Goal: Information Seeking & Learning: Learn about a topic

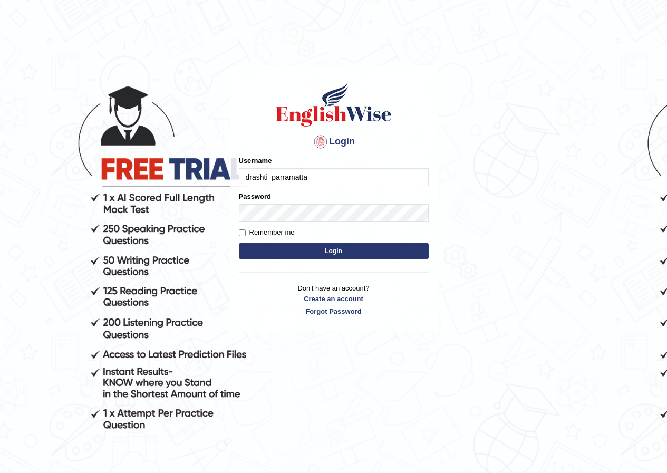
type input "drashti_parramatta"
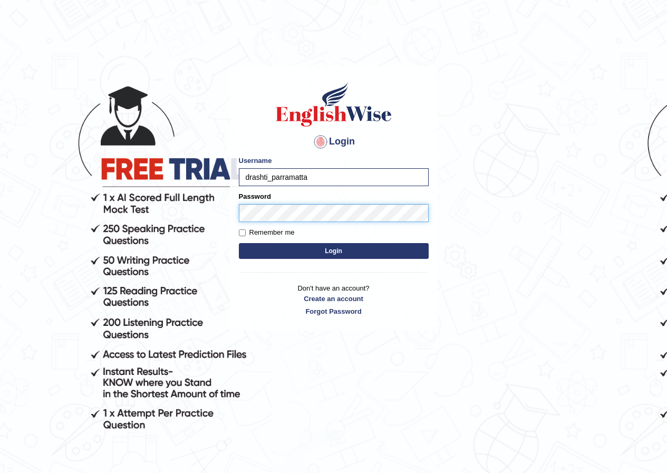
click at [239, 243] on button "Login" at bounding box center [334, 251] width 190 height 16
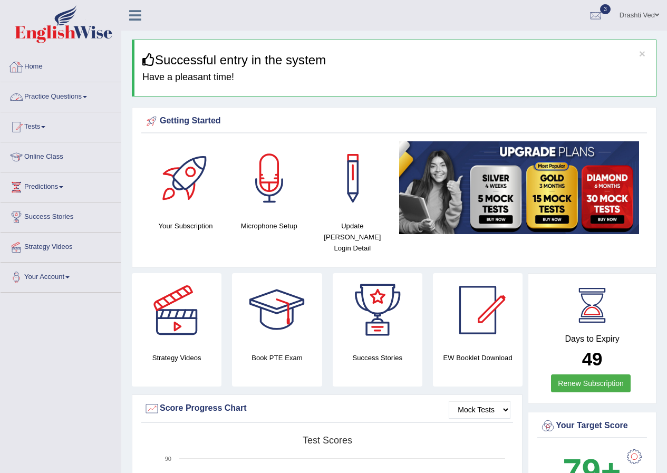
click at [35, 90] on link "Practice Questions" at bounding box center [61, 95] width 120 height 26
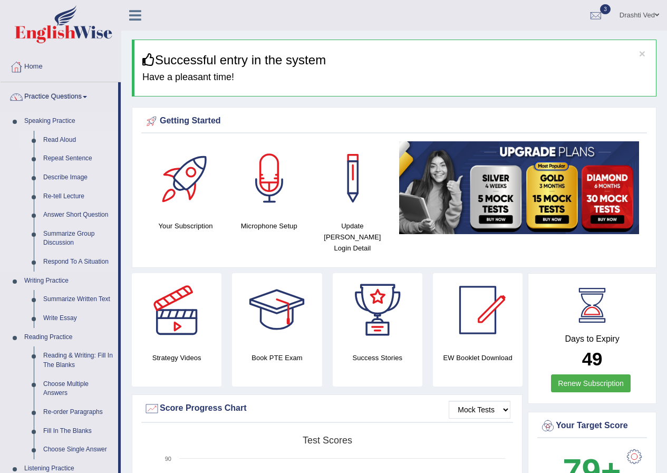
click at [50, 141] on link "Read Aloud" at bounding box center [78, 140] width 80 height 19
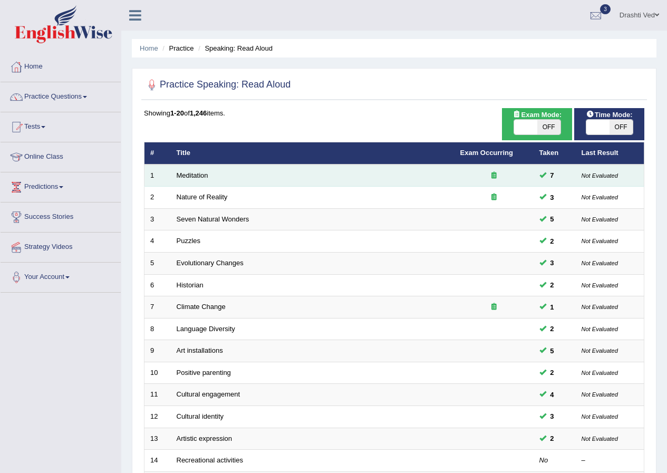
click at [197, 180] on td "Meditation" at bounding box center [313, 176] width 284 height 22
click at [197, 178] on link "Meditation" at bounding box center [193, 175] width 32 height 8
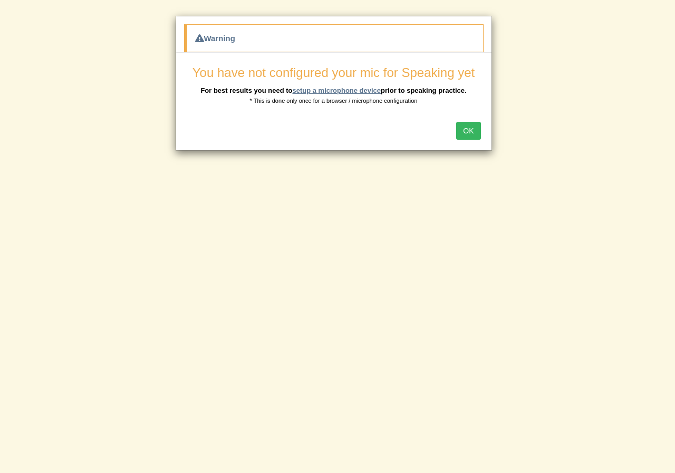
click at [365, 88] on link "setup a microphone device" at bounding box center [336, 90] width 89 height 8
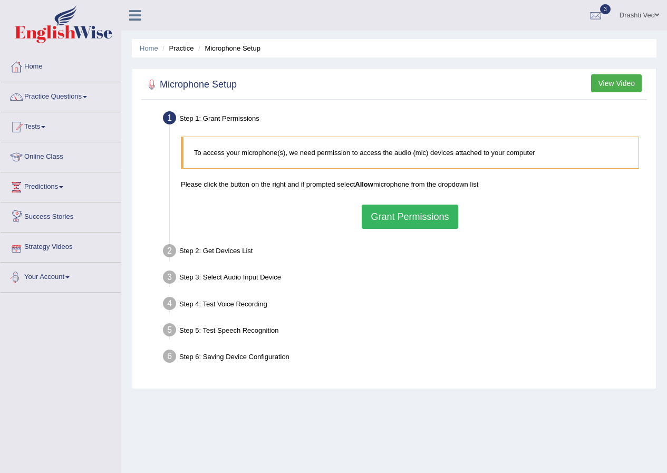
click at [383, 220] on button "Grant Permissions" at bounding box center [410, 217] width 96 height 24
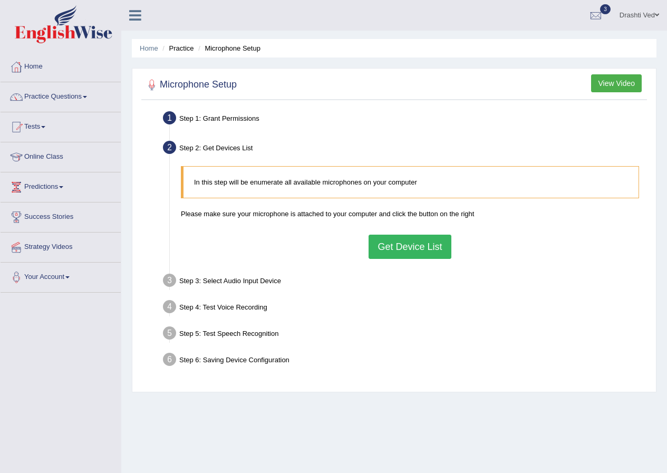
click at [396, 245] on button "Get Device List" at bounding box center [410, 247] width 82 height 24
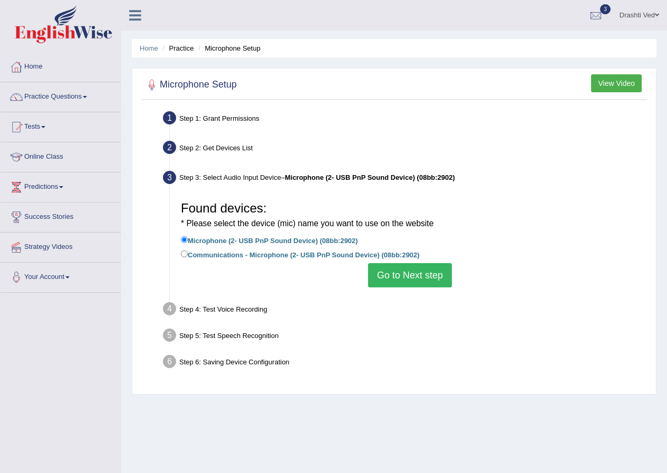
click at [402, 273] on button "Go to Next step" at bounding box center [410, 275] width 84 height 24
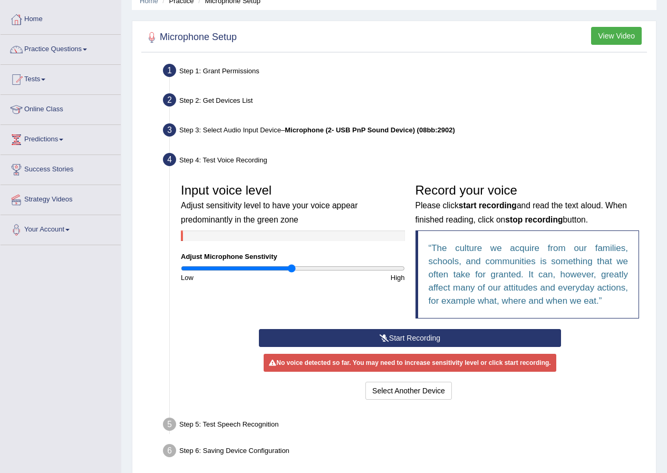
scroll to position [92, 0]
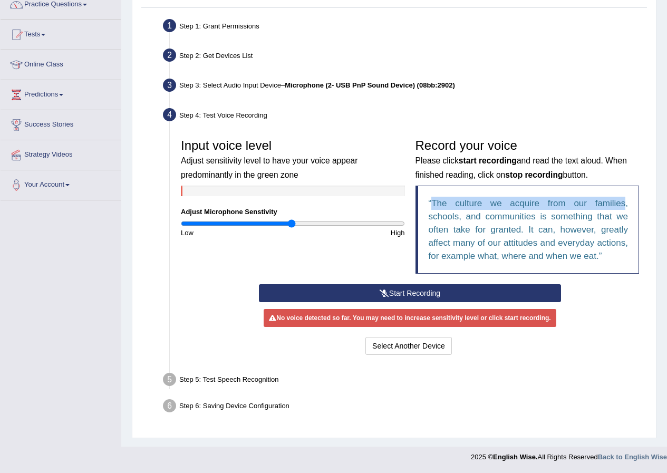
drag, startPoint x: 434, startPoint y: 205, endPoint x: 625, endPoint y: 201, distance: 191.5
click at [625, 201] on q "The culture we acquire from our families, schools, and communities is something…" at bounding box center [529, 229] width 200 height 63
click at [471, 292] on button "Start Recording" at bounding box center [410, 293] width 302 height 18
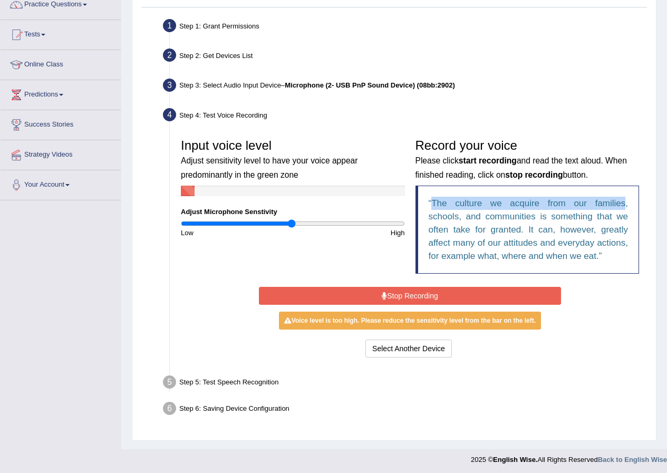
click at [358, 303] on button "Stop Recording" at bounding box center [410, 296] width 302 height 18
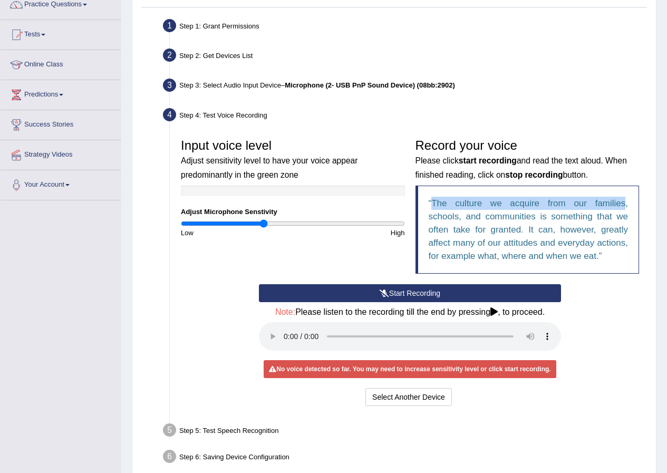
drag, startPoint x: 289, startPoint y: 224, endPoint x: 264, endPoint y: 223, distance: 25.4
click at [264, 223] on input "range" at bounding box center [293, 223] width 224 height 8
drag, startPoint x: 263, startPoint y: 224, endPoint x: 283, endPoint y: 225, distance: 20.1
click at [283, 225] on input "range" at bounding box center [293, 223] width 224 height 8
click at [294, 224] on input "range" at bounding box center [293, 223] width 224 height 8
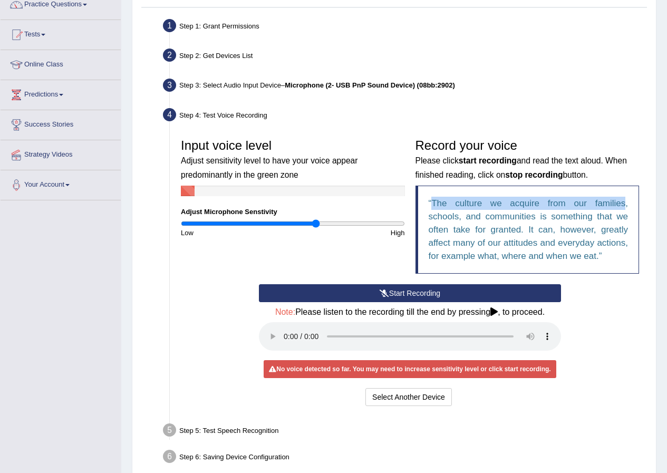
click at [315, 224] on input "range" at bounding box center [293, 223] width 224 height 8
click at [344, 223] on input "range" at bounding box center [293, 223] width 224 height 8
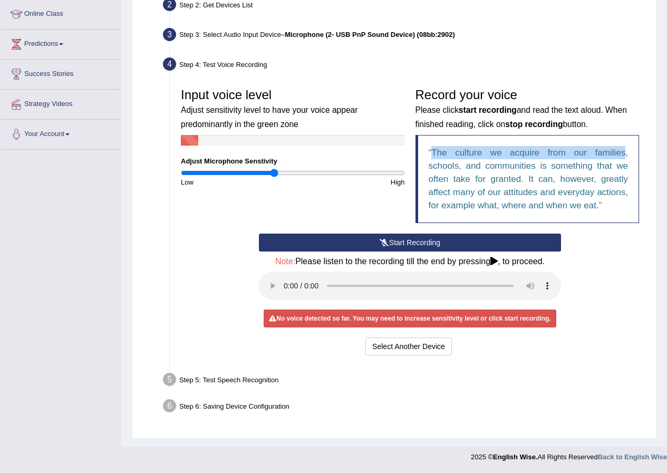
drag, startPoint x: 346, startPoint y: 170, endPoint x: 274, endPoint y: 170, distance: 72.3
click at [274, 170] on input "range" at bounding box center [293, 173] width 224 height 8
click at [355, 246] on button "Start Recording" at bounding box center [410, 243] width 302 height 18
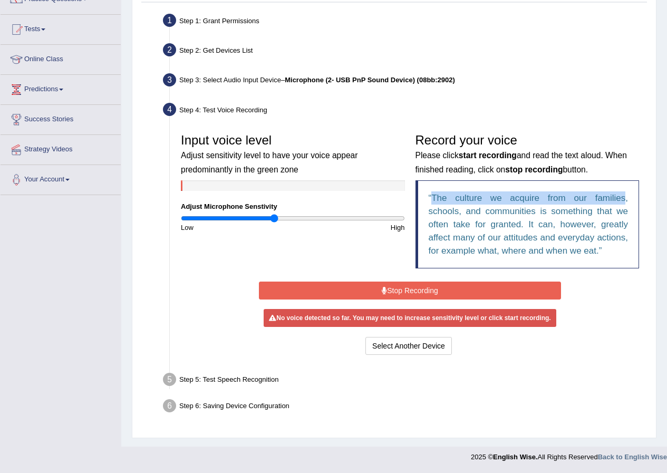
scroll to position [95, 0]
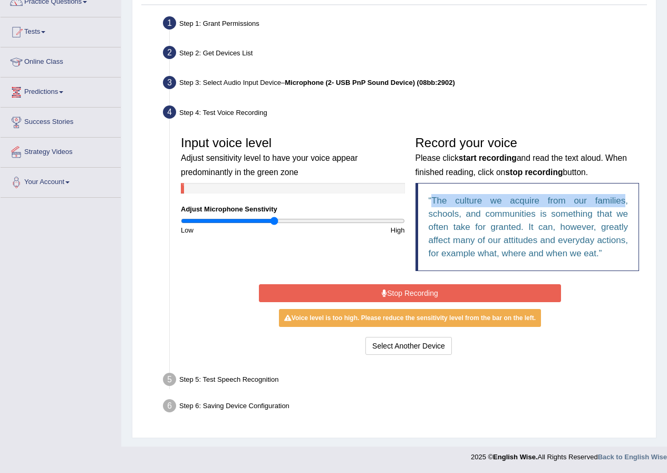
click at [356, 296] on button "Stop Recording" at bounding box center [410, 293] width 302 height 18
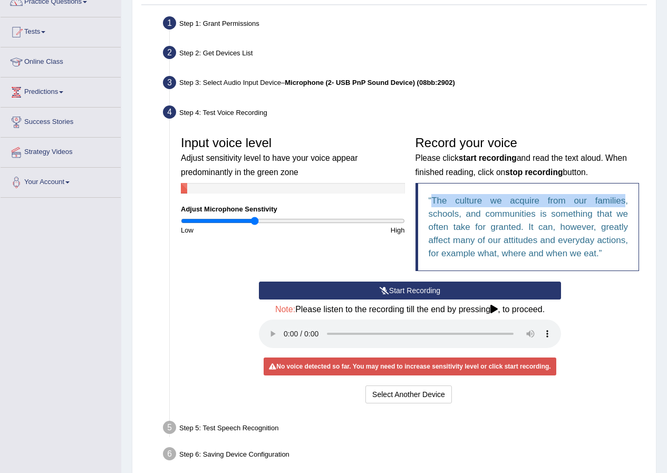
drag, startPoint x: 269, startPoint y: 220, endPoint x: 256, endPoint y: 220, distance: 13.2
type input "0.66"
click at [256, 220] on input "range" at bounding box center [293, 221] width 224 height 8
click at [339, 292] on button "Start Recording" at bounding box center [410, 291] width 302 height 18
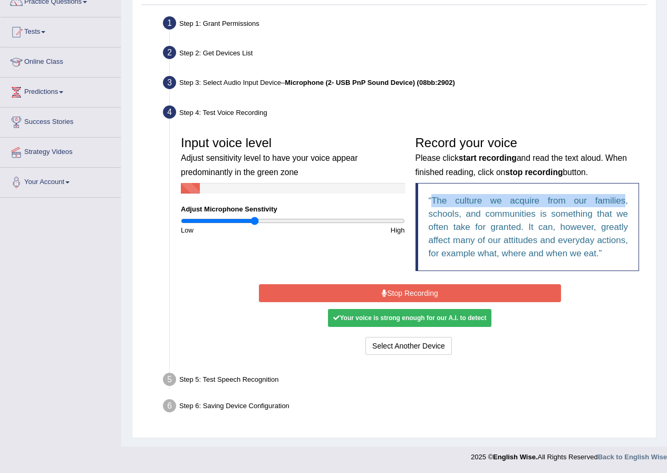
click at [351, 287] on button "Stop Recording" at bounding box center [410, 293] width 302 height 18
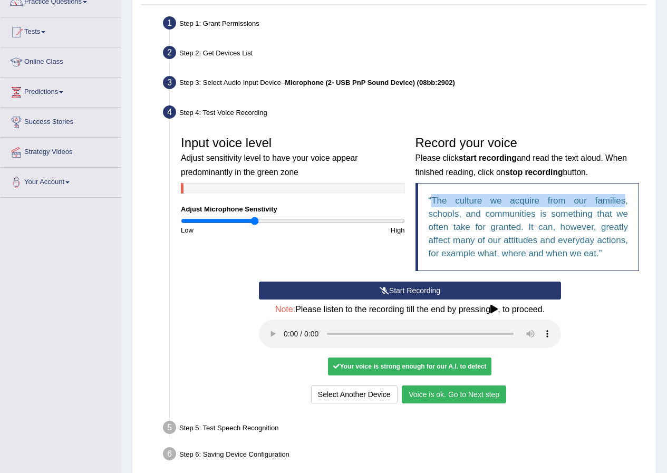
click at [462, 398] on button "Voice is ok. Go to Next step" at bounding box center [454, 395] width 104 height 18
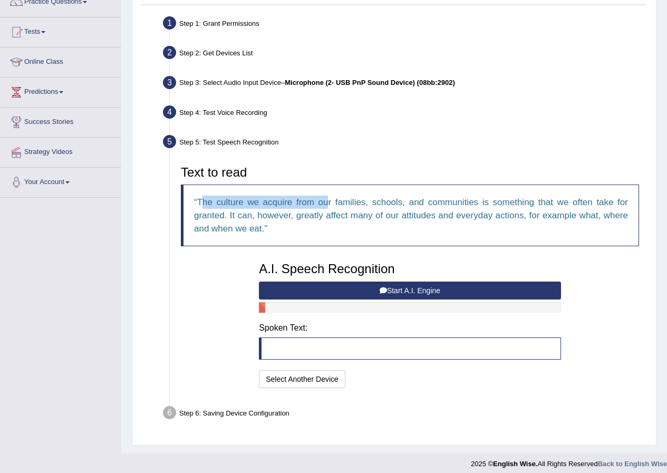
drag, startPoint x: 201, startPoint y: 203, endPoint x: 329, endPoint y: 205, distance: 127.6
click at [329, 205] on q "The culture we acquire from our families, schools, and communities is something…" at bounding box center [411, 215] width 434 height 36
drag, startPoint x: 329, startPoint y: 278, endPoint x: 329, endPoint y: 288, distance: 10.0
click at [329, 288] on div "A.I. Speech Recognition Start A.I. Engine Stop A.I. Engine Note: Please listen …" at bounding box center [410, 324] width 313 height 134
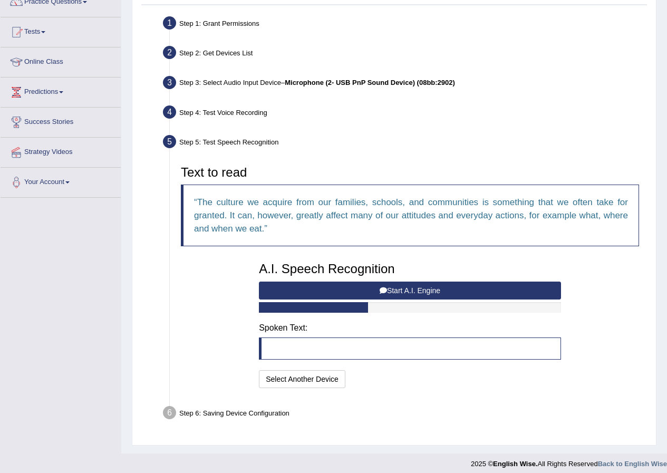
click at [329, 288] on button "Start A.I. Engine" at bounding box center [410, 291] width 302 height 18
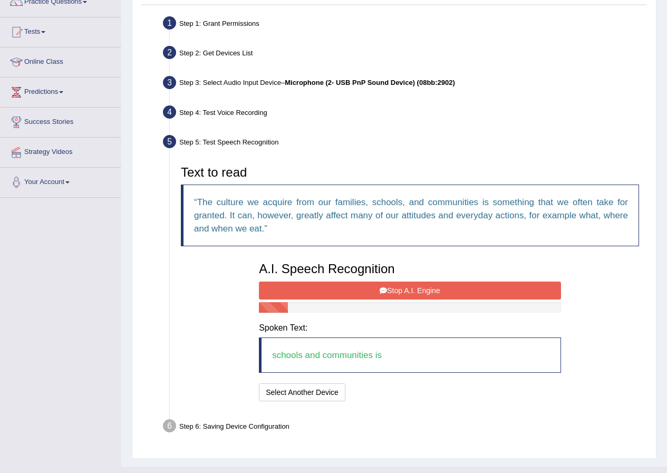
click at [329, 288] on button "Stop A.I. Engine" at bounding box center [410, 291] width 302 height 18
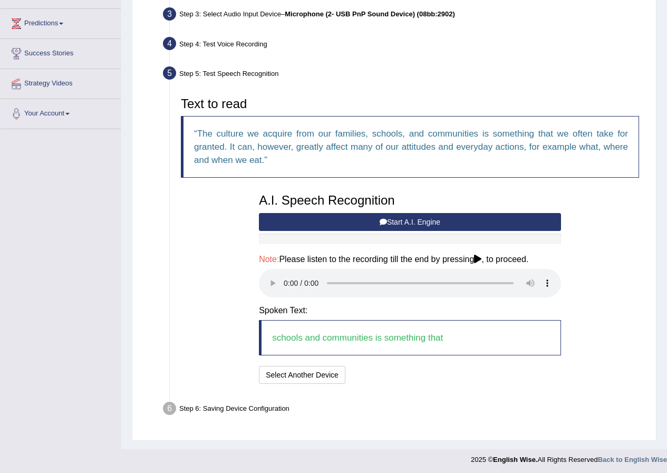
scroll to position [166, 0]
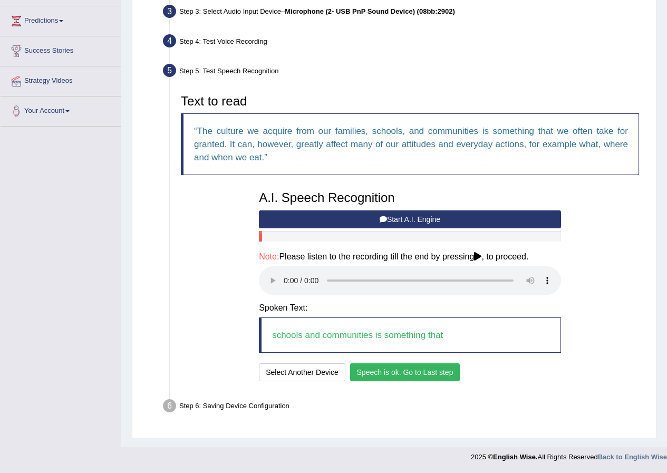
click at [438, 373] on button "Speech is ok. Go to Last step" at bounding box center [405, 372] width 110 height 18
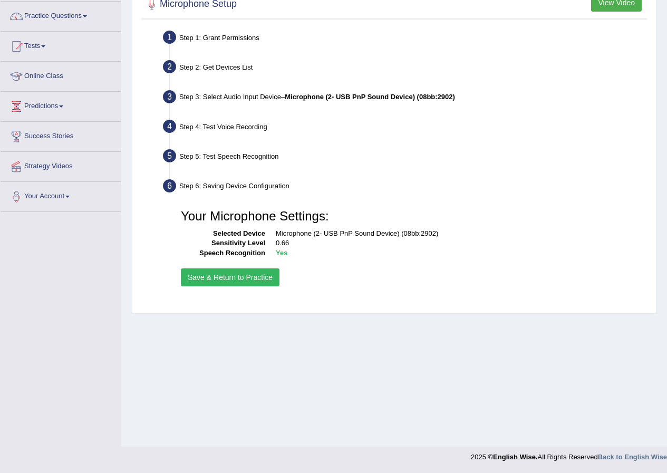
click at [265, 276] on button "Save & Return to Practice" at bounding box center [230, 277] width 99 height 18
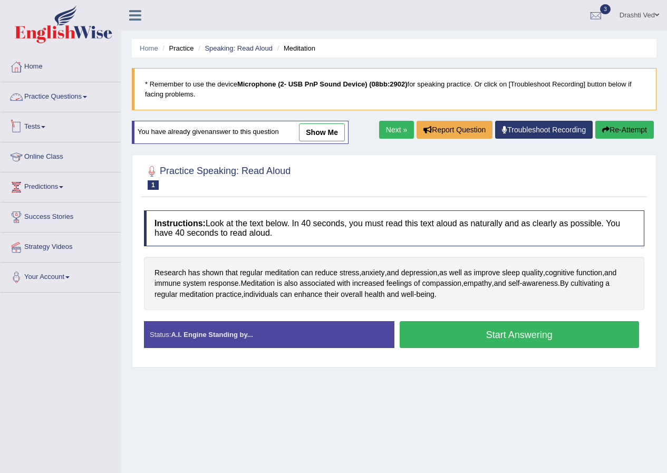
click at [63, 99] on link "Practice Questions" at bounding box center [61, 95] width 120 height 26
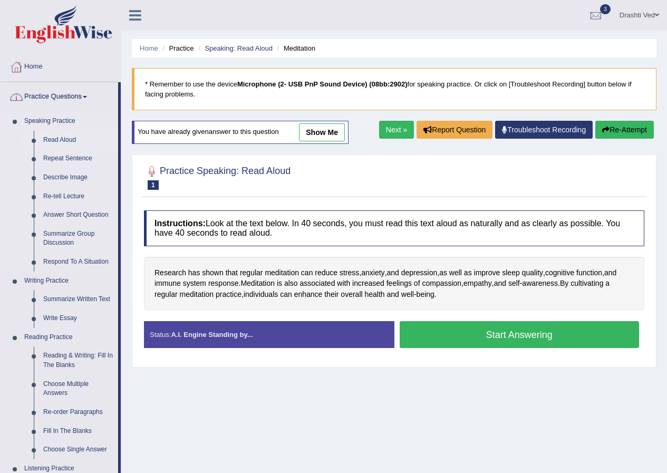
click at [63, 143] on link "Read Aloud" at bounding box center [78, 140] width 80 height 19
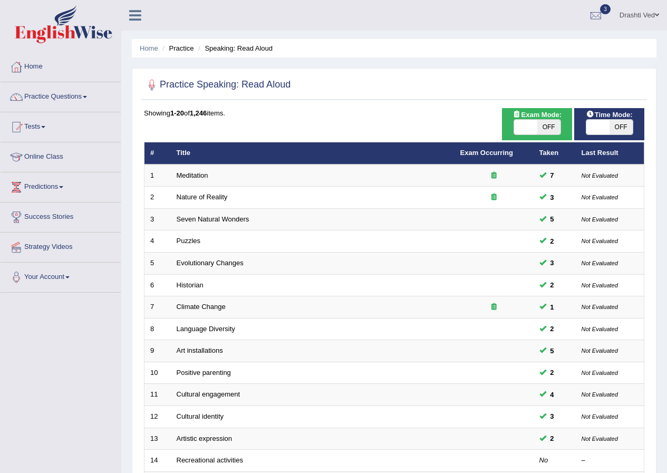
click at [618, 133] on span "OFF" at bounding box center [621, 127] width 23 height 15
checkbox input "true"
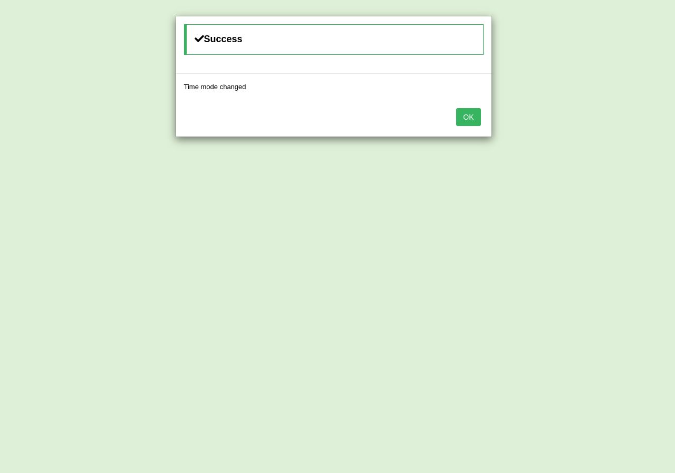
click at [476, 110] on button "OK" at bounding box center [468, 117] width 24 height 18
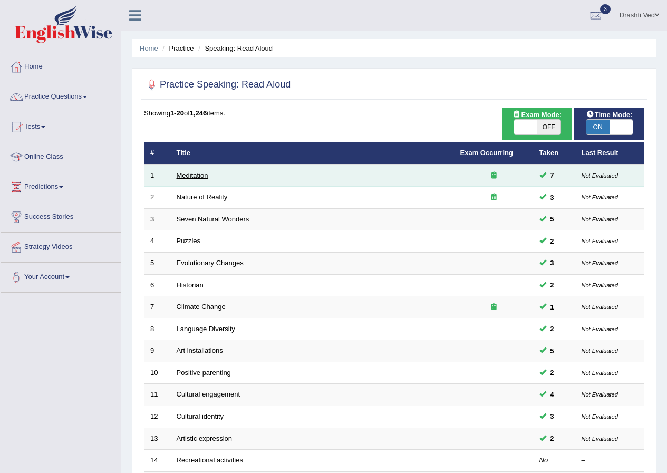
click at [179, 172] on link "Meditation" at bounding box center [193, 175] width 32 height 8
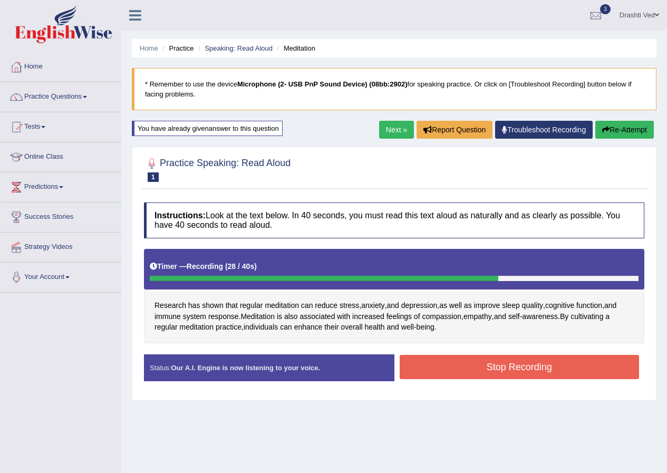
click at [486, 376] on button "Stop Recording" at bounding box center [520, 367] width 240 height 24
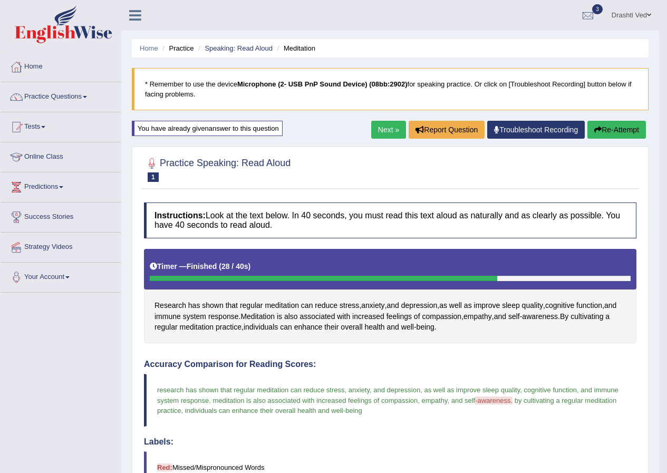
click at [374, 130] on link "Next »" at bounding box center [388, 130] width 35 height 18
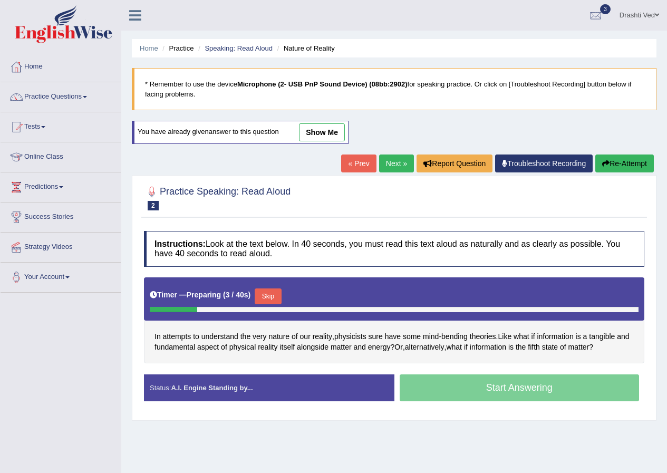
click at [388, 166] on link "Next »" at bounding box center [396, 164] width 35 height 18
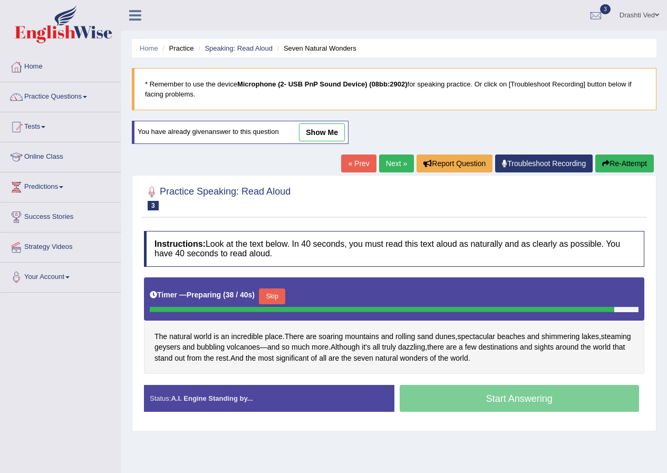
click at [471, 396] on div "Start Answering" at bounding box center [519, 400] width 251 height 30
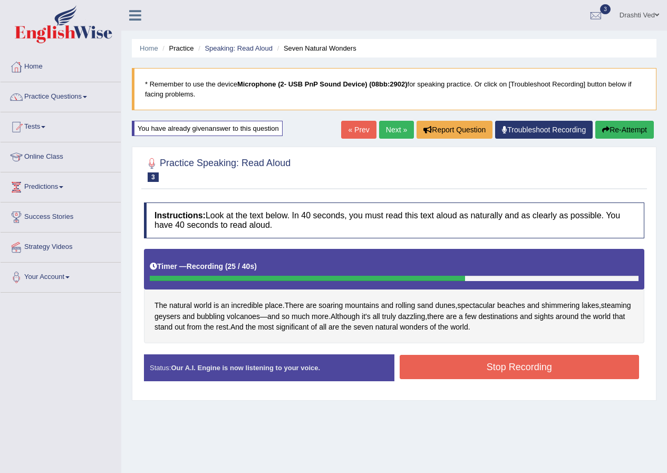
click at [506, 378] on button "Stop Recording" at bounding box center [520, 367] width 240 height 24
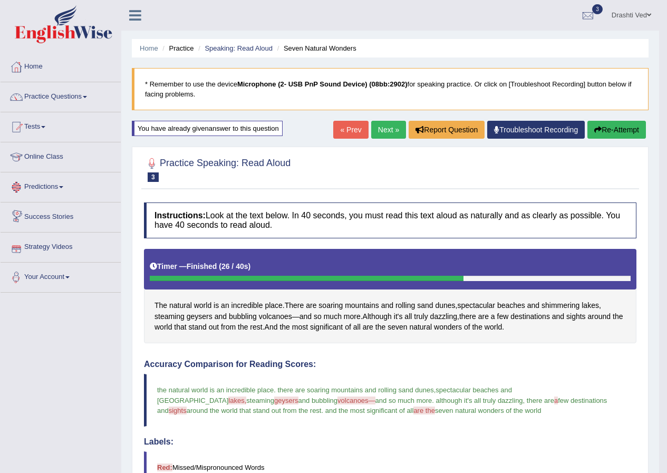
click at [391, 130] on link "Next »" at bounding box center [388, 130] width 35 height 18
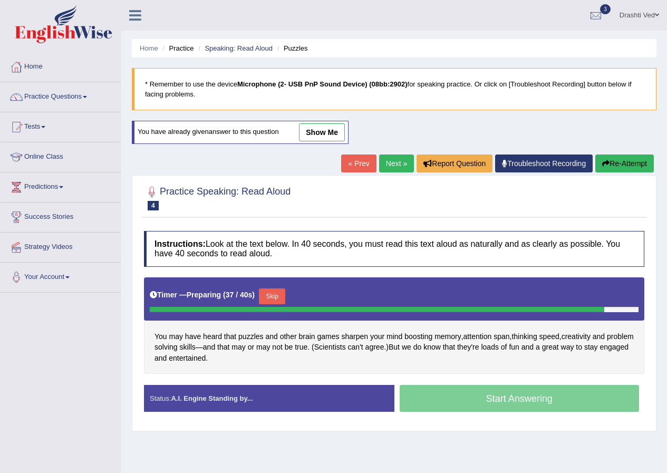
click at [524, 401] on div "Start Answering" at bounding box center [519, 400] width 251 height 30
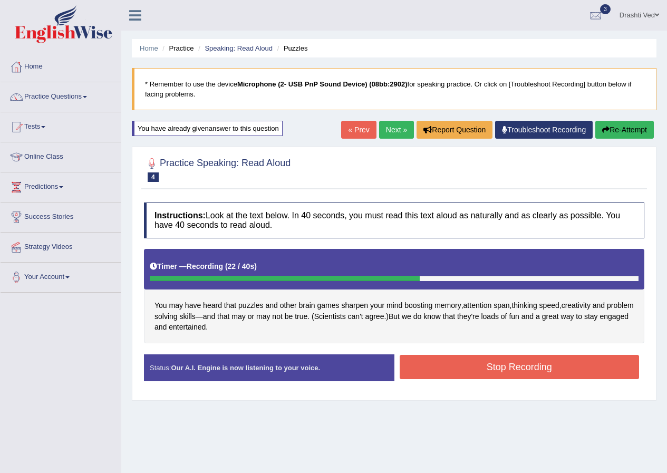
click at [521, 359] on button "Stop Recording" at bounding box center [520, 367] width 240 height 24
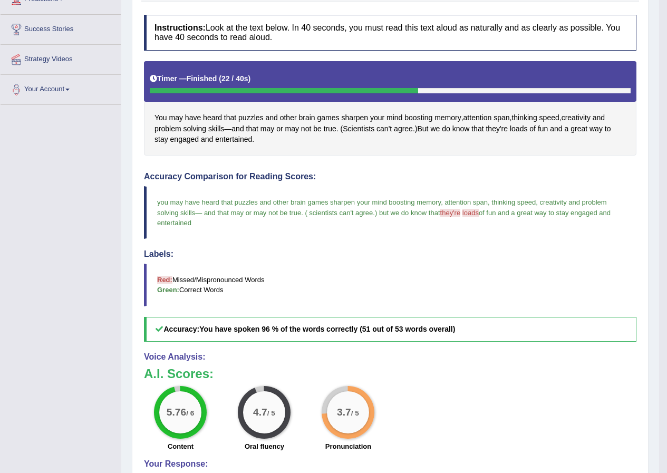
scroll to position [211, 0]
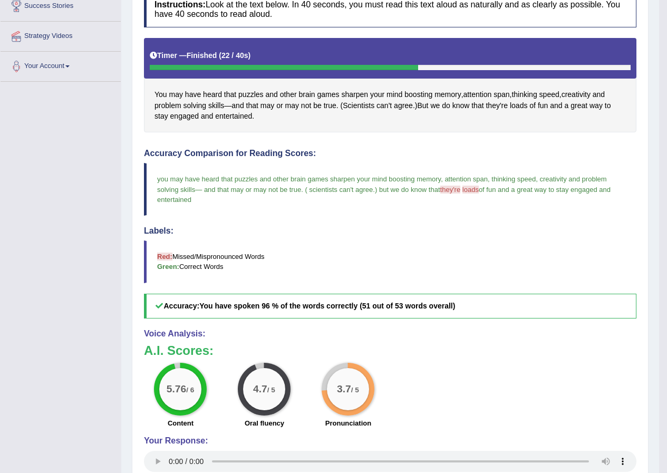
click at [459, 190] on span "they're" at bounding box center [450, 190] width 21 height 8
drag, startPoint x: 445, startPoint y: 189, endPoint x: 473, endPoint y: 194, distance: 27.9
click at [473, 194] on blockquote "you may have heard that puzzles and other brain games sharpen your mind boostin…" at bounding box center [390, 189] width 493 height 52
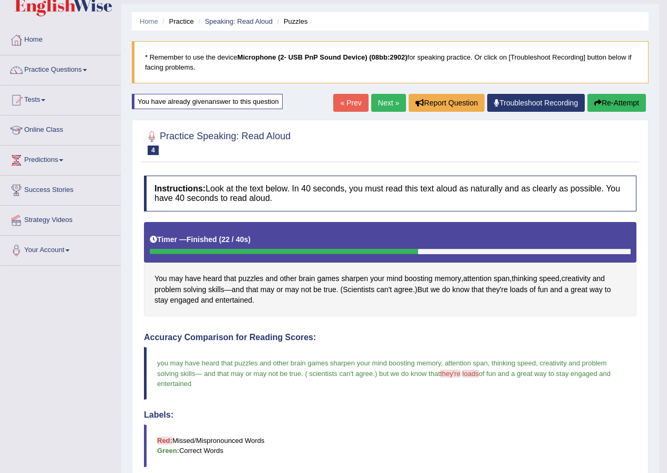
scroll to position [0, 0]
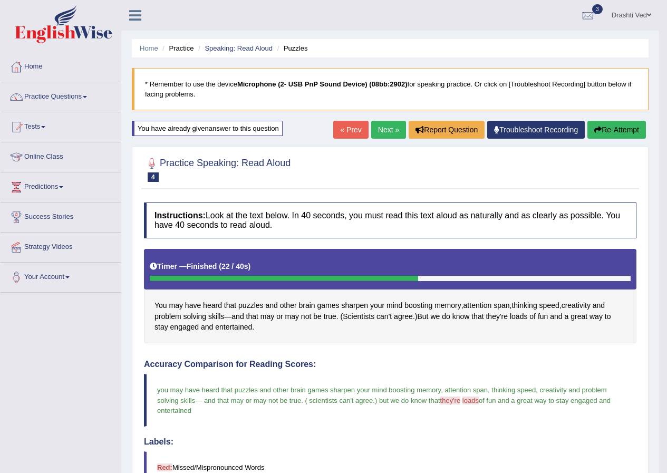
click at [393, 131] on link "Next »" at bounding box center [388, 130] width 35 height 18
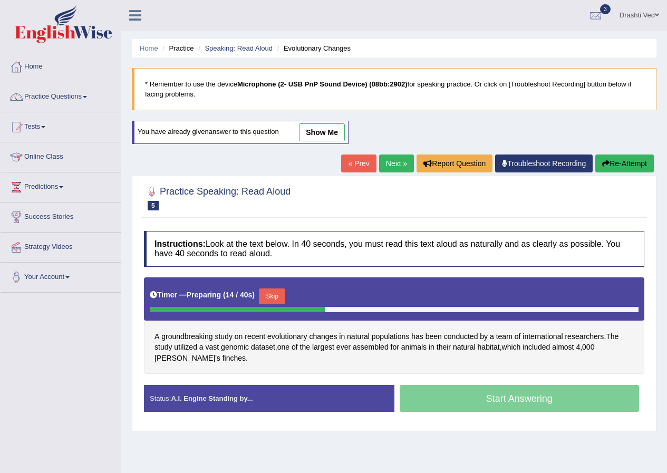
click at [533, 405] on div "Start Answering" at bounding box center [519, 400] width 251 height 30
click at [498, 397] on div "Start Answering" at bounding box center [519, 400] width 251 height 30
click at [276, 290] on button "Skip" at bounding box center [272, 296] width 26 height 16
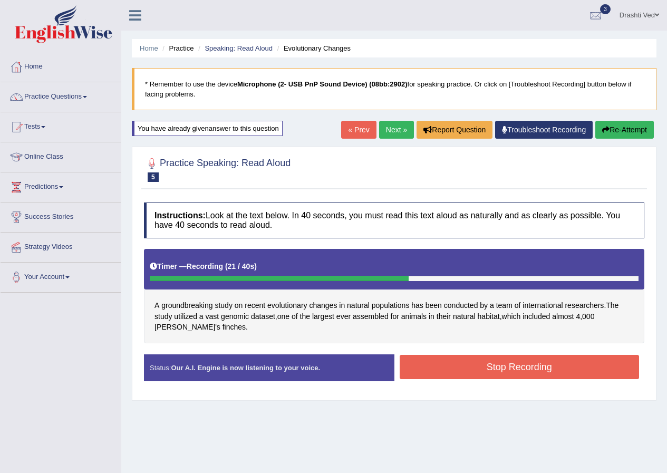
click at [471, 363] on button "Stop Recording" at bounding box center [520, 367] width 240 height 24
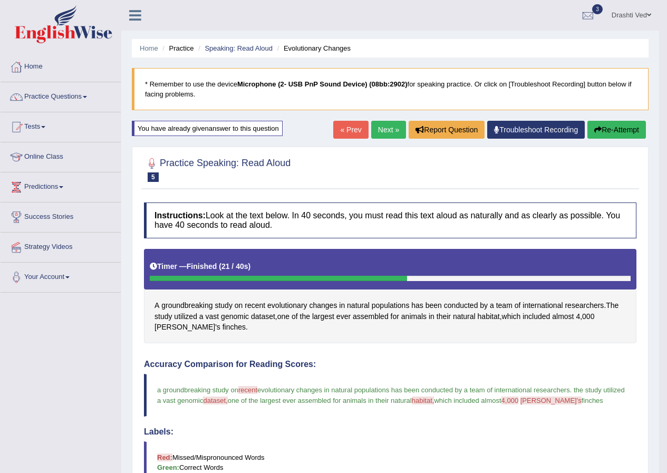
click at [387, 131] on link "Next »" at bounding box center [388, 130] width 35 height 18
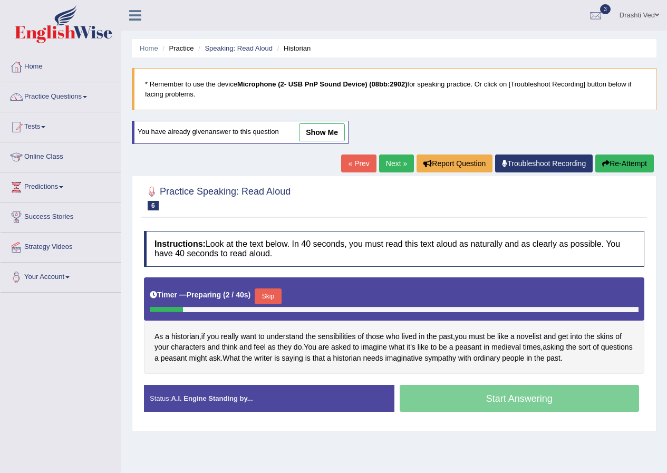
click at [277, 301] on button "Skip" at bounding box center [268, 296] width 26 height 16
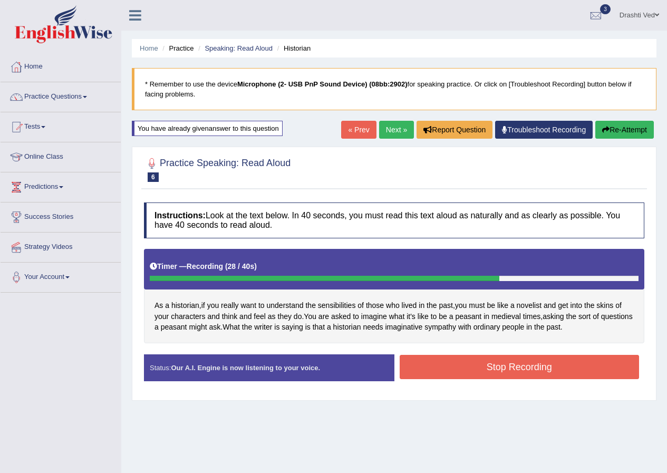
click at [534, 368] on button "Stop Recording" at bounding box center [520, 367] width 240 height 24
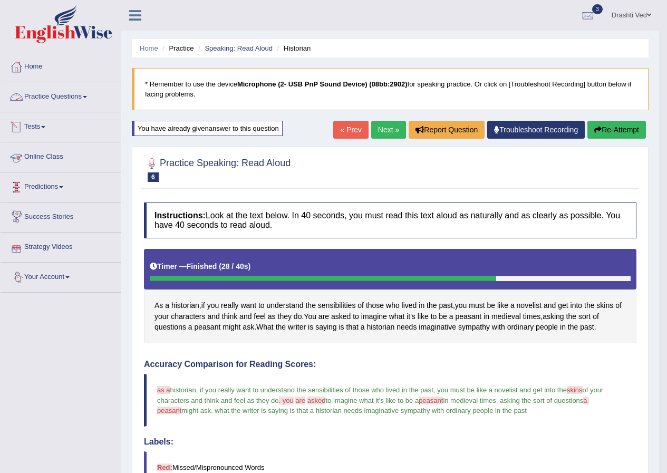
click at [82, 97] on link "Practice Questions" at bounding box center [61, 95] width 120 height 26
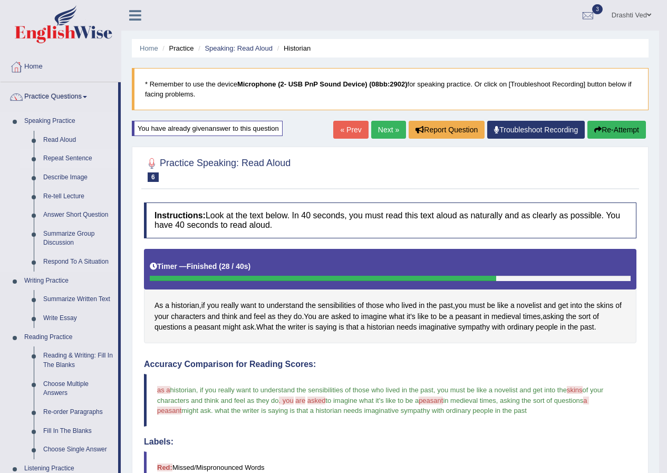
click at [44, 159] on link "Repeat Sentence" at bounding box center [78, 158] width 80 height 19
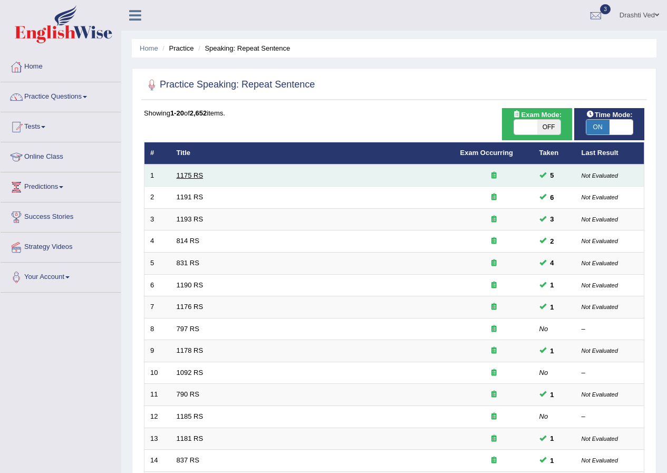
click at [201, 174] on link "1175 RS" at bounding box center [190, 175] width 27 height 8
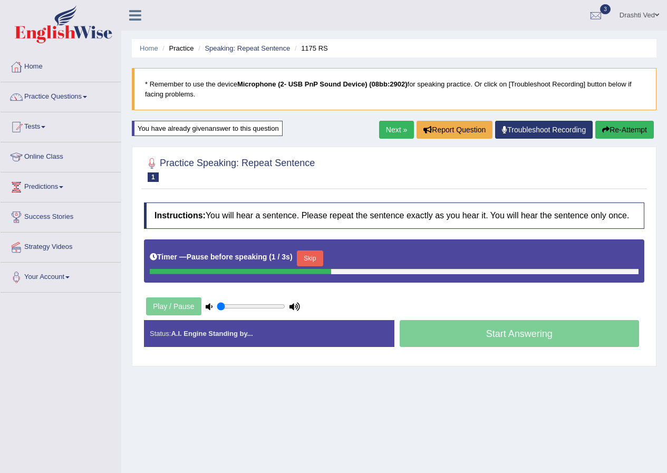
click at [472, 349] on div "Start Answering" at bounding box center [519, 335] width 251 height 30
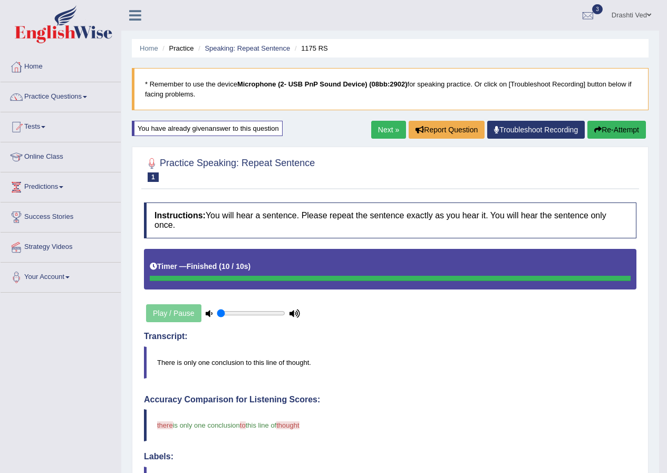
click at [373, 128] on link "Next »" at bounding box center [388, 130] width 35 height 18
click at [391, 131] on link "Next »" at bounding box center [388, 130] width 35 height 18
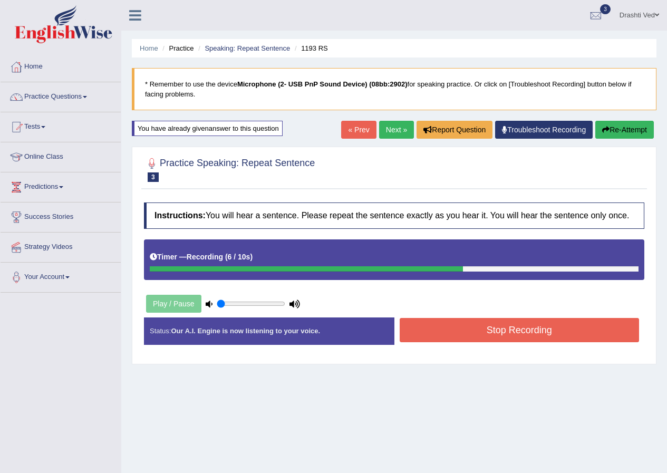
click at [540, 334] on button "Stop Recording" at bounding box center [520, 330] width 240 height 24
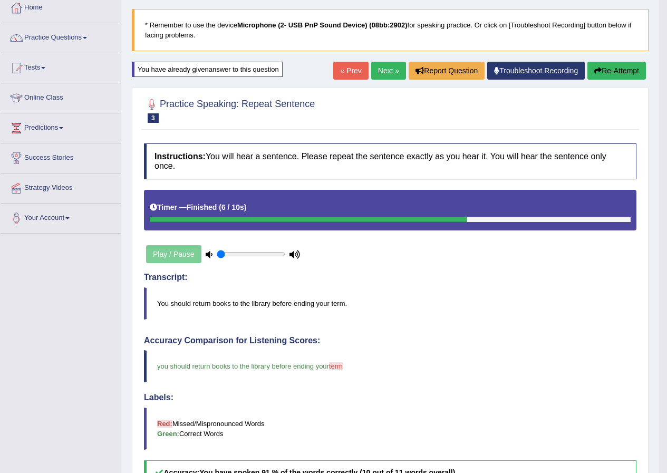
scroll to position [45, 0]
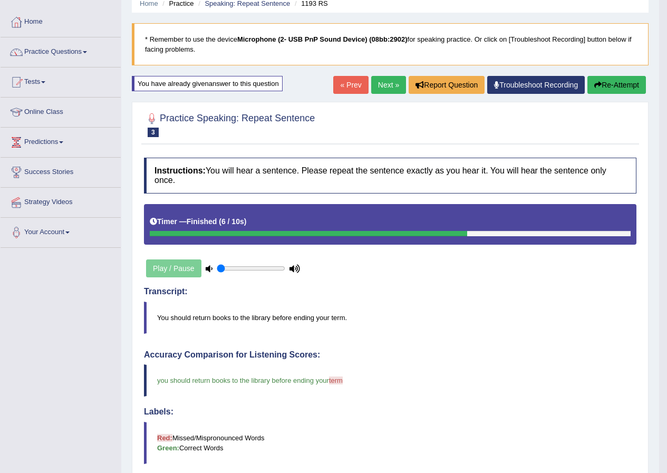
click at [391, 87] on link "Next »" at bounding box center [388, 85] width 35 height 18
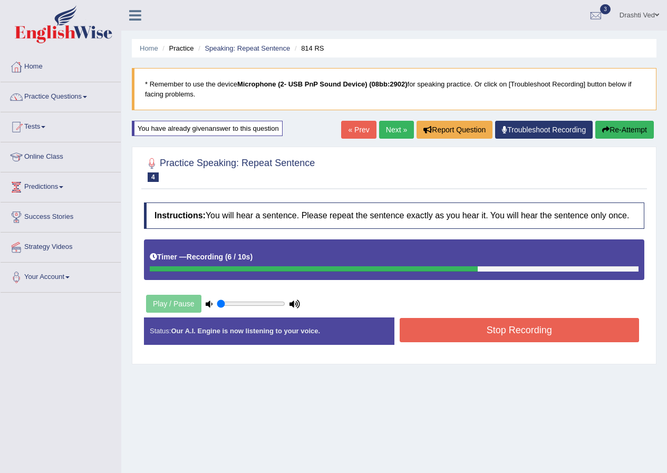
click at [526, 336] on button "Stop Recording" at bounding box center [520, 330] width 240 height 24
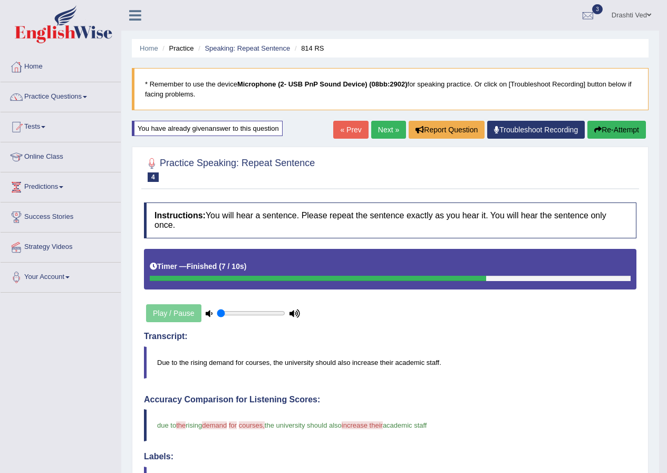
click at [388, 134] on link "Next »" at bounding box center [388, 130] width 35 height 18
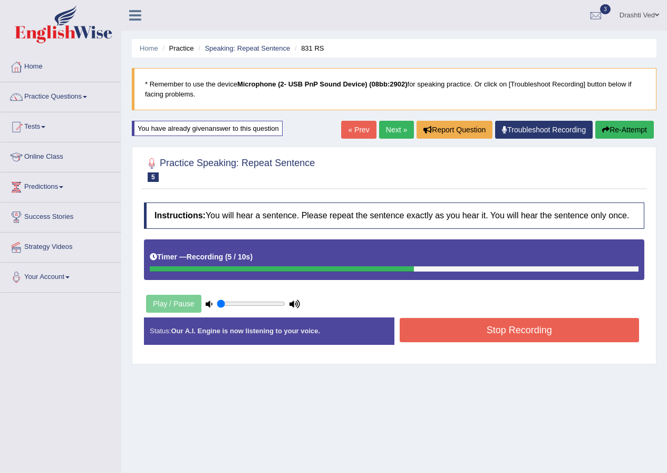
click at [527, 329] on button "Stop Recording" at bounding box center [520, 330] width 240 height 24
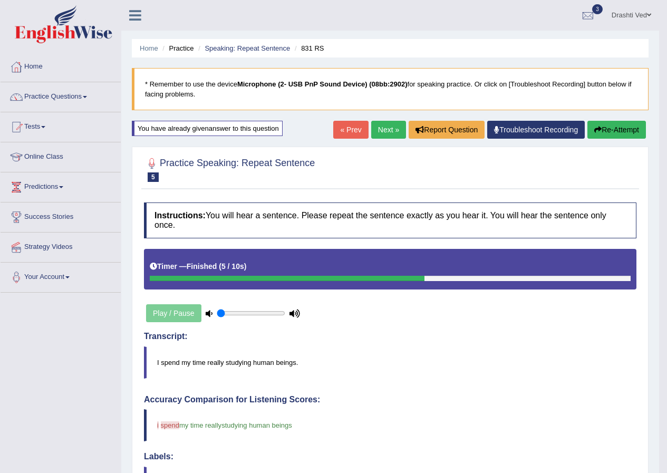
click at [371, 126] on link "Next »" at bounding box center [388, 130] width 35 height 18
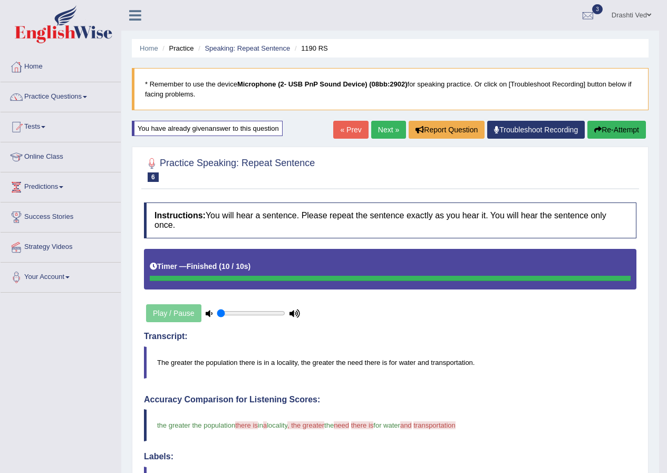
click at [385, 130] on link "Next »" at bounding box center [388, 130] width 35 height 18
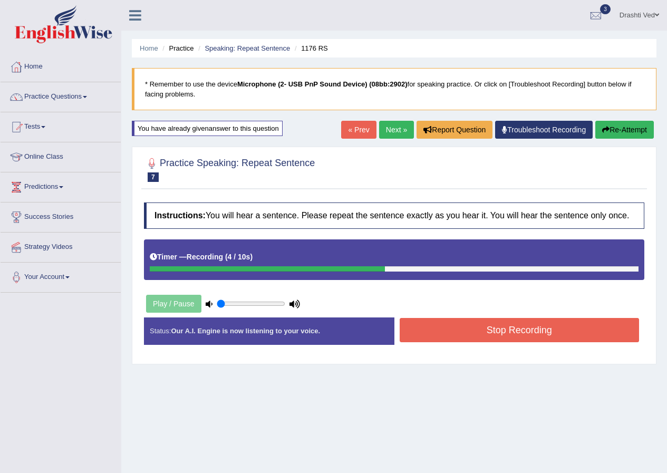
click at [523, 329] on button "Stop Recording" at bounding box center [520, 330] width 240 height 24
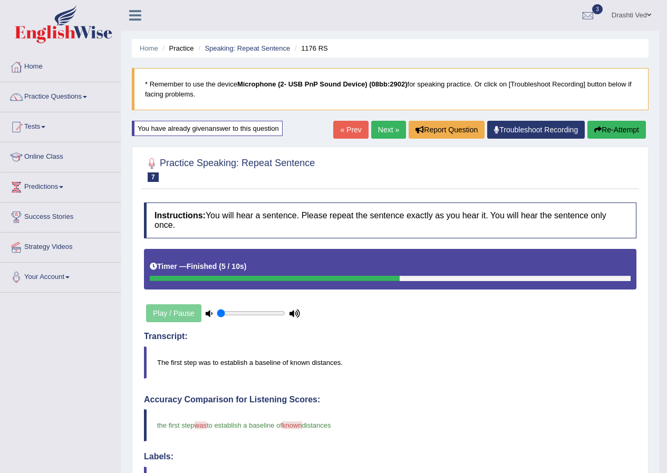
click at [390, 133] on link "Next »" at bounding box center [388, 130] width 35 height 18
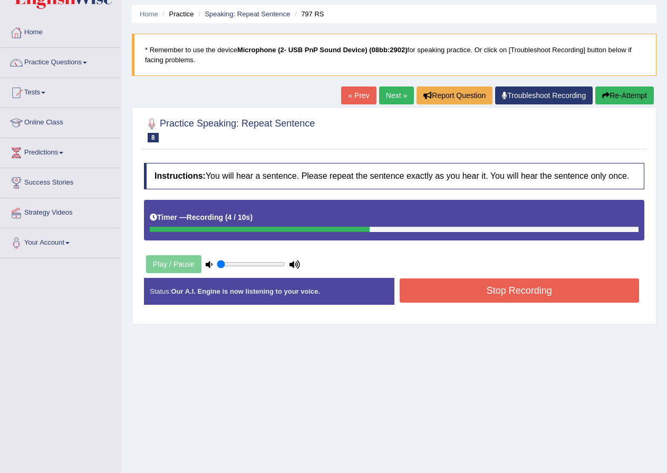
scroll to position [81, 0]
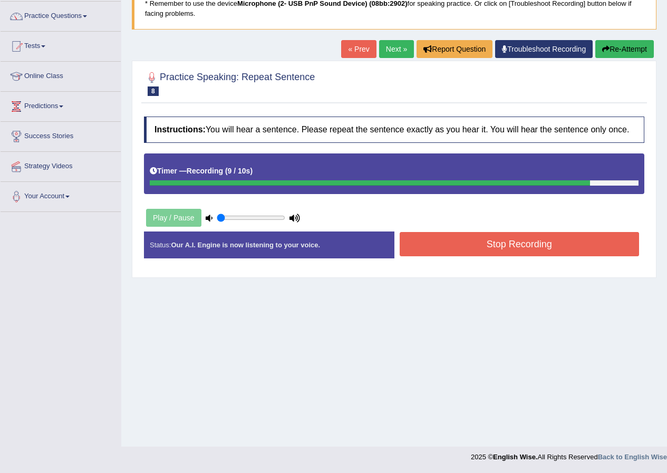
click at [534, 240] on button "Stop Recording" at bounding box center [520, 244] width 240 height 24
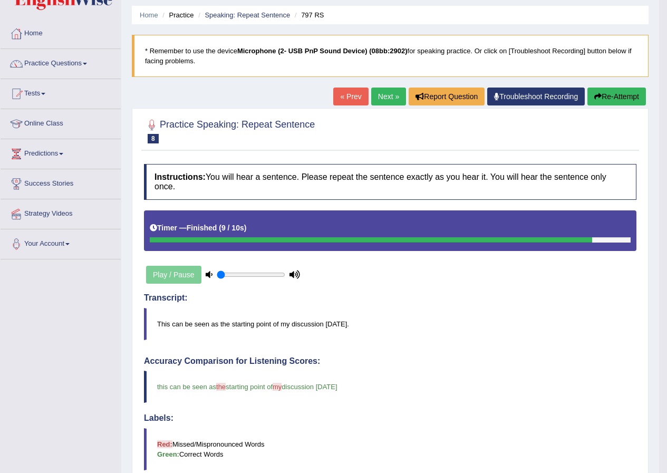
scroll to position [28, 0]
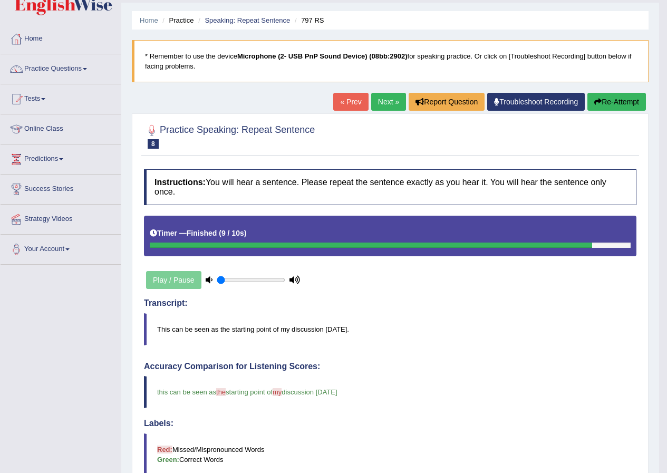
click at [387, 95] on link "Next »" at bounding box center [388, 102] width 35 height 18
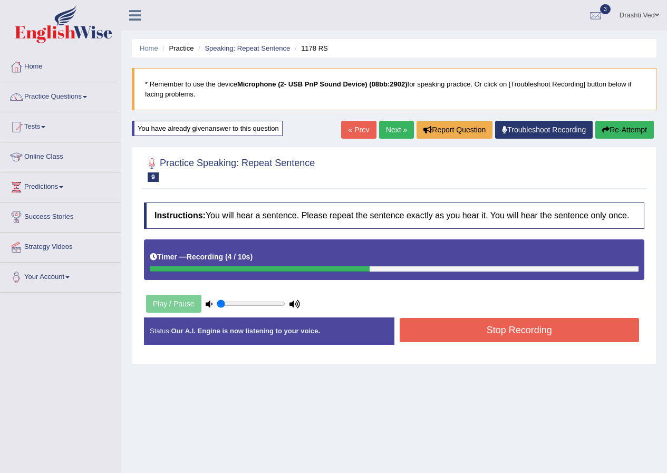
click at [500, 333] on button "Stop Recording" at bounding box center [520, 330] width 240 height 24
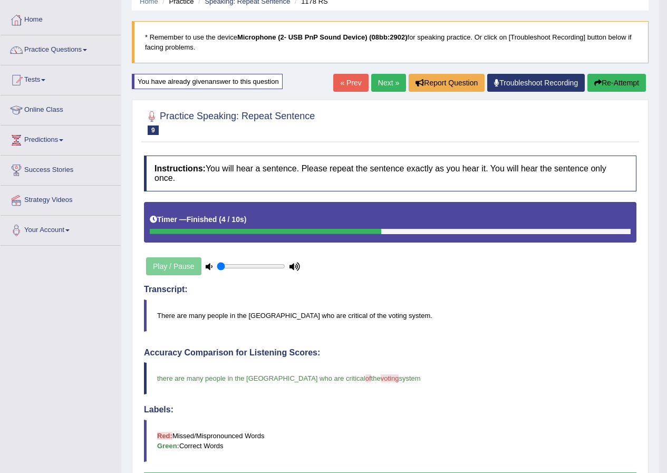
scroll to position [45, 0]
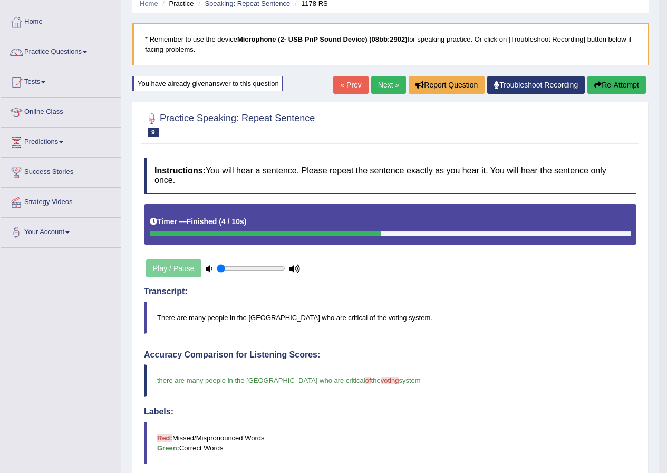
click at [378, 85] on link "Next »" at bounding box center [388, 85] width 35 height 18
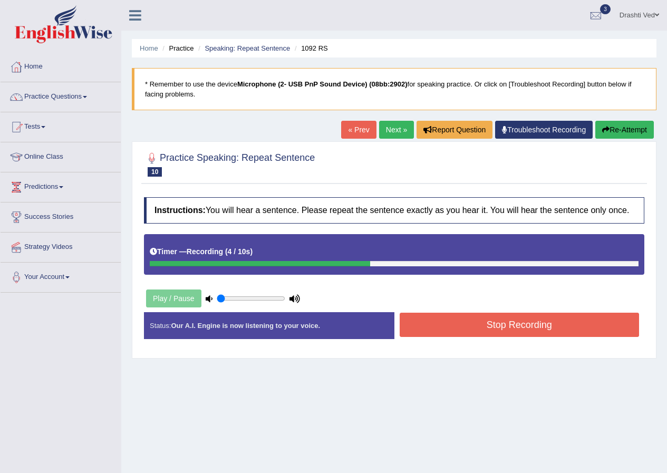
click at [499, 323] on button "Stop Recording" at bounding box center [520, 325] width 240 height 24
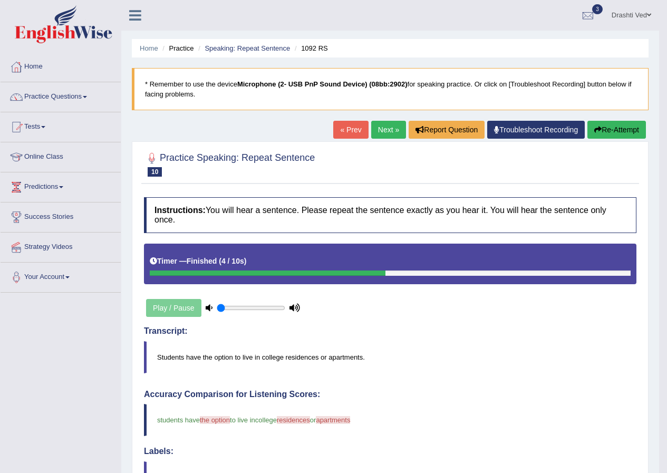
click at [387, 118] on div "Home Practice Speaking: Repeat Sentence 1092 RS * Remember to use the device Mi…" at bounding box center [390, 375] width 538 height 750
click at [384, 129] on link "Next »" at bounding box center [388, 130] width 35 height 18
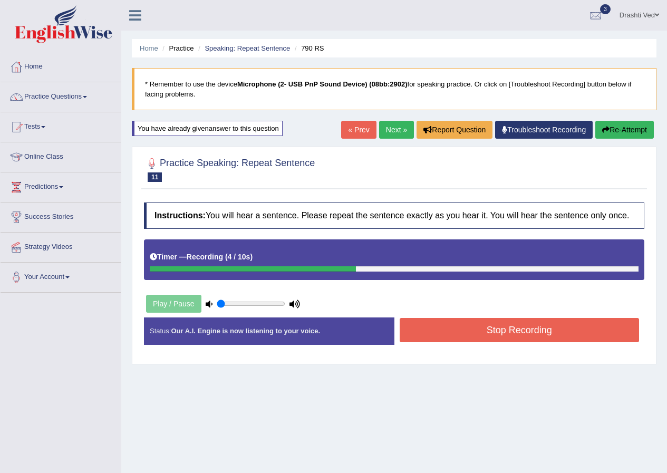
click at [536, 330] on button "Stop Recording" at bounding box center [520, 330] width 240 height 24
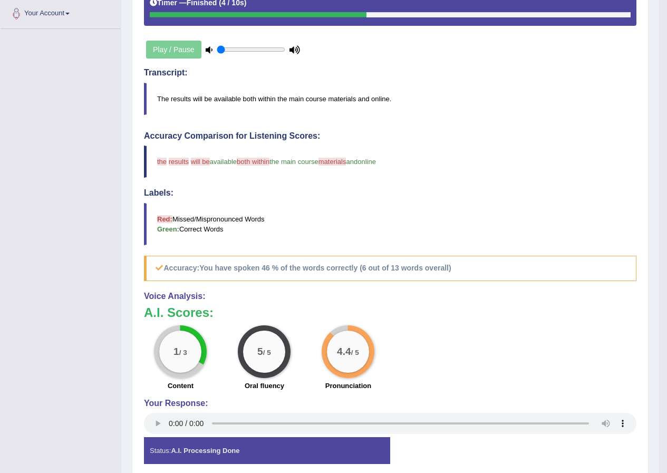
scroll to position [53, 0]
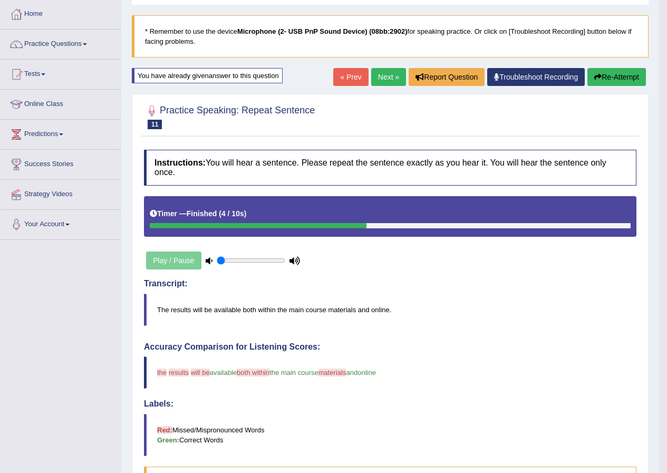
click at [374, 78] on link "Next »" at bounding box center [388, 77] width 35 height 18
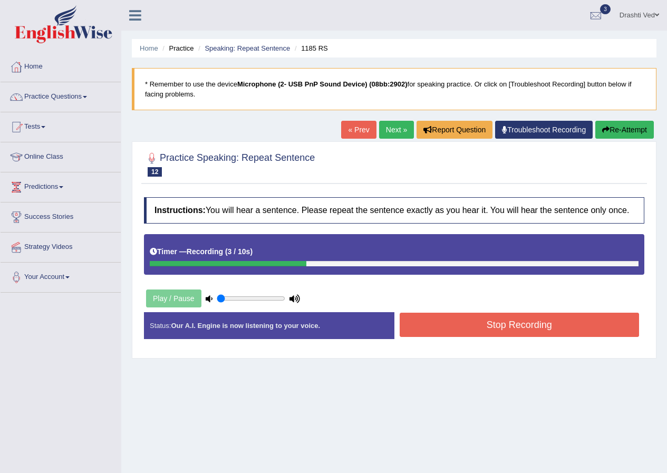
click at [540, 323] on button "Stop Recording" at bounding box center [520, 325] width 240 height 24
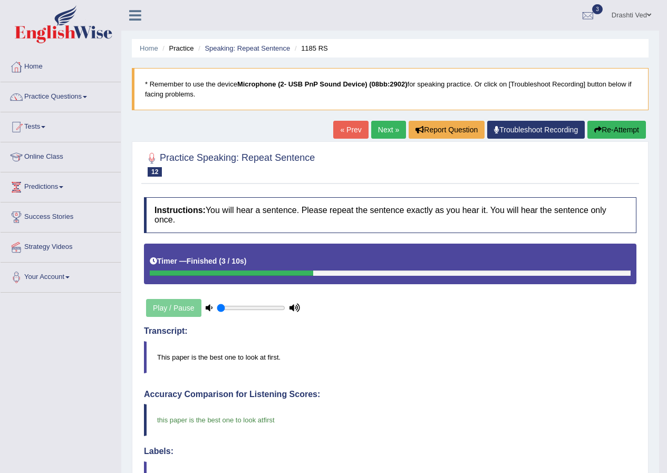
click at [381, 130] on link "Next »" at bounding box center [388, 130] width 35 height 18
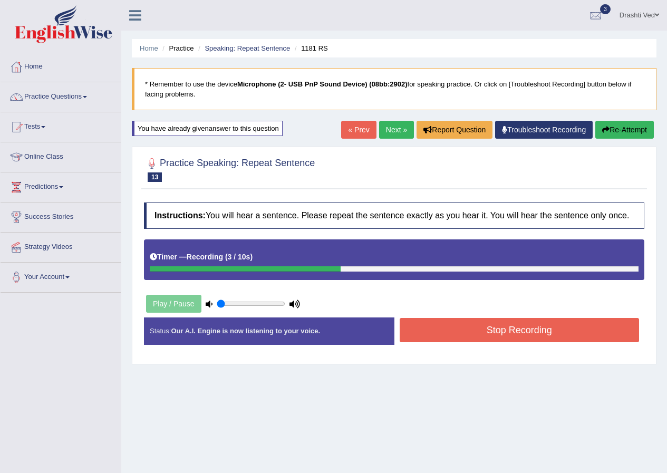
click at [499, 334] on button "Stop Recording" at bounding box center [520, 330] width 240 height 24
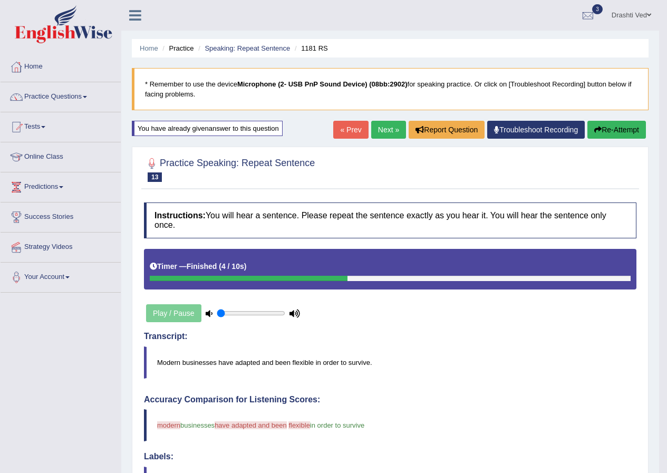
click at [383, 131] on link "Next »" at bounding box center [388, 130] width 35 height 18
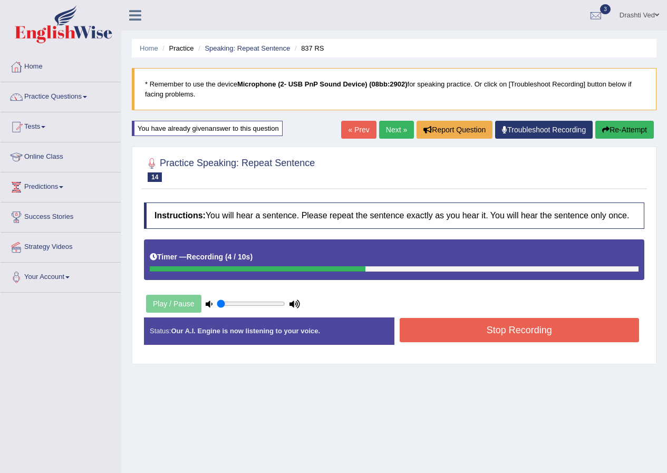
click at [511, 335] on button "Stop Recording" at bounding box center [520, 330] width 240 height 24
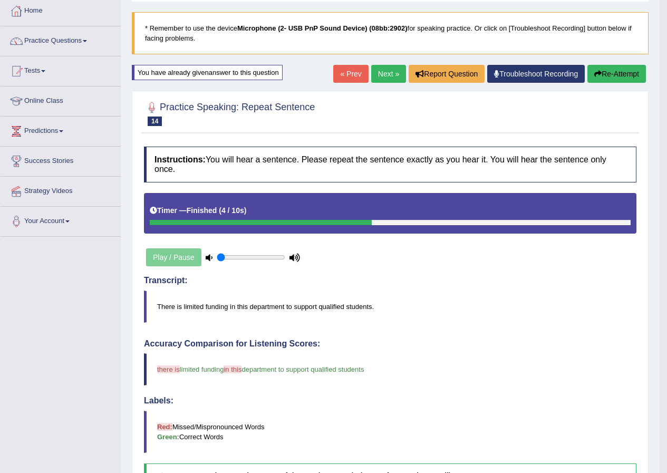
scroll to position [53, 0]
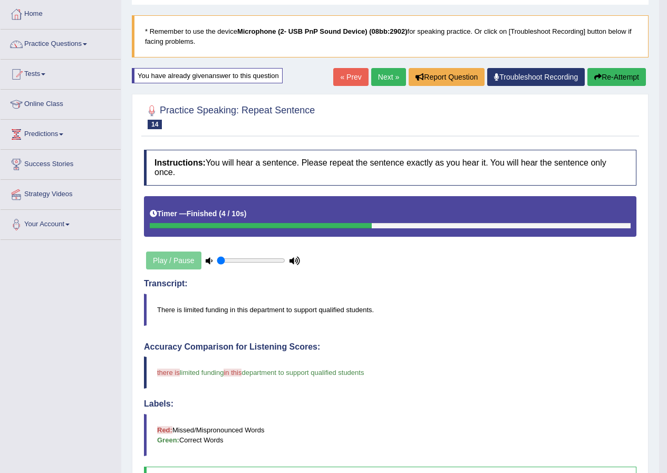
click at [394, 73] on link "Next »" at bounding box center [388, 77] width 35 height 18
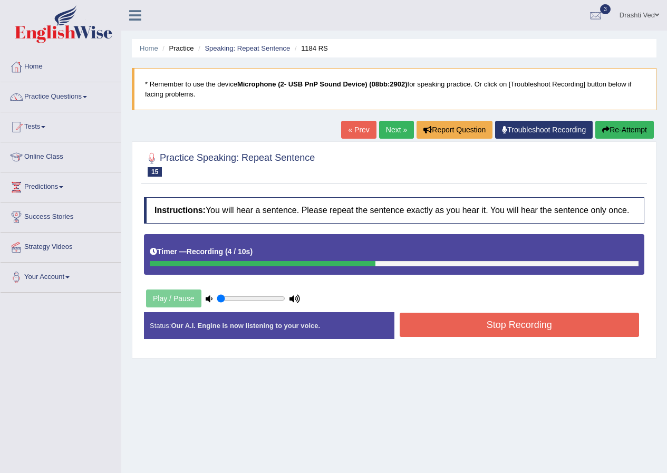
click at [523, 330] on button "Stop Recording" at bounding box center [520, 325] width 240 height 24
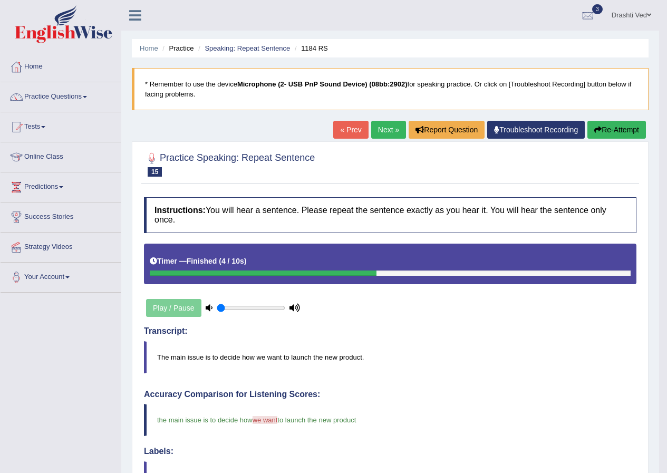
click at [389, 130] on link "Next »" at bounding box center [388, 130] width 35 height 18
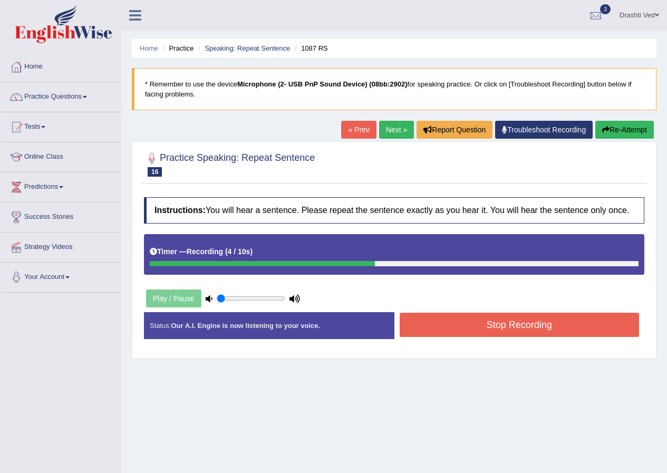
click at [512, 323] on button "Stop Recording" at bounding box center [520, 325] width 240 height 24
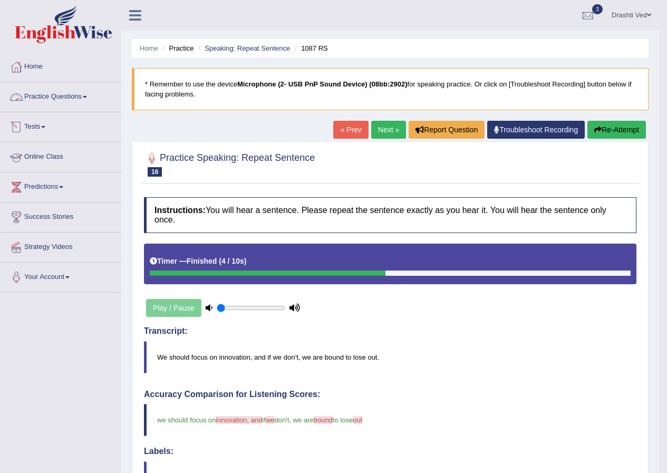
click at [36, 100] on link "Practice Questions" at bounding box center [61, 95] width 120 height 26
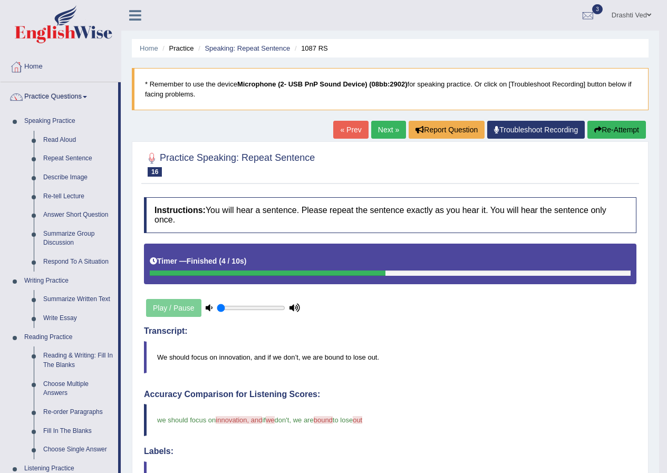
click at [389, 123] on link "Next »" at bounding box center [388, 130] width 35 height 18
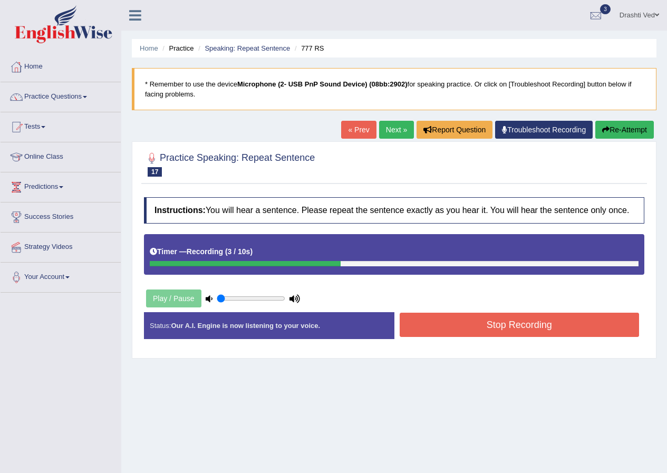
click at [503, 328] on button "Stop Recording" at bounding box center [520, 325] width 240 height 24
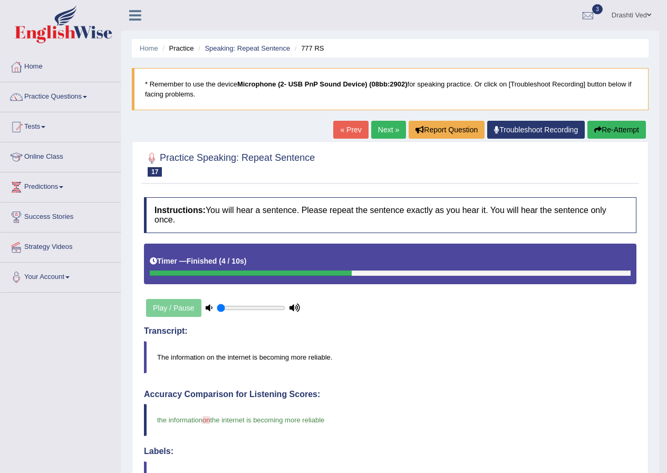
click at [383, 127] on link "Next »" at bounding box center [388, 130] width 35 height 18
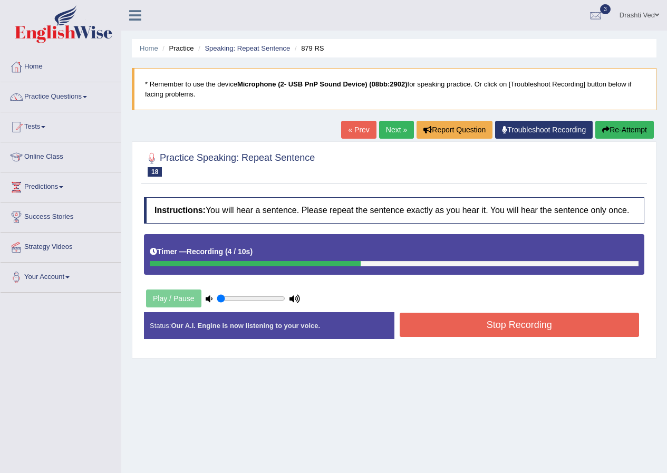
click at [527, 324] on button "Stop Recording" at bounding box center [520, 325] width 240 height 24
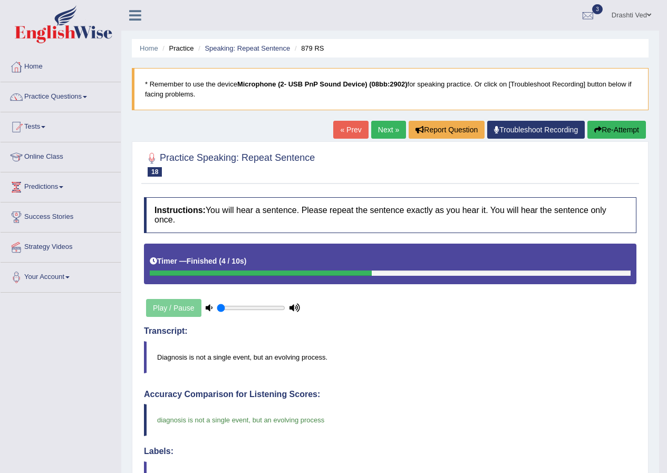
click at [393, 132] on link "Next »" at bounding box center [388, 130] width 35 height 18
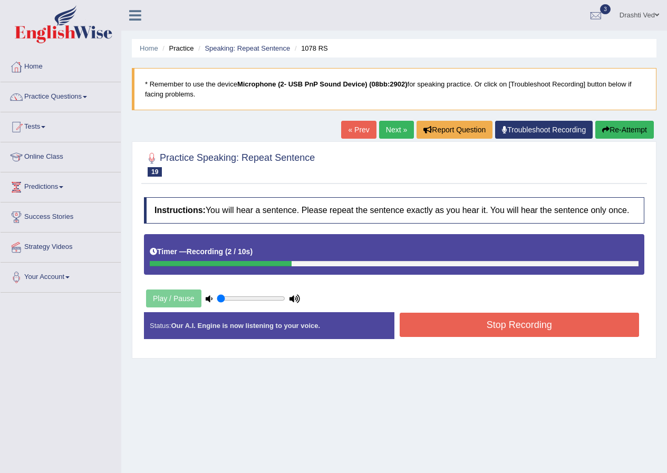
click at [481, 321] on button "Stop Recording" at bounding box center [520, 325] width 240 height 24
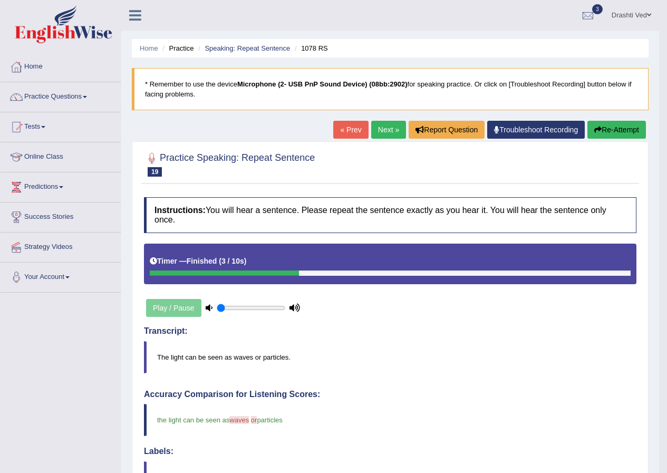
click at [383, 131] on link "Next »" at bounding box center [388, 130] width 35 height 18
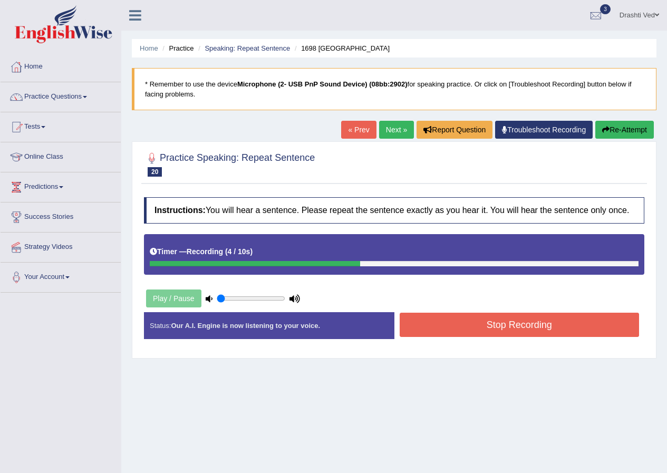
click at [536, 323] on button "Stop Recording" at bounding box center [520, 325] width 240 height 24
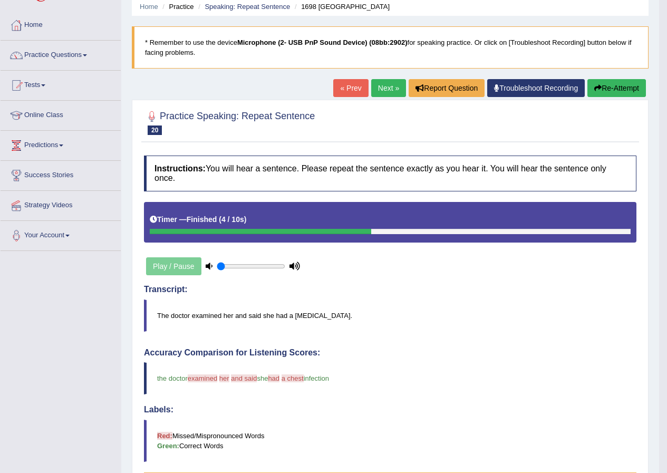
scroll to position [40, 0]
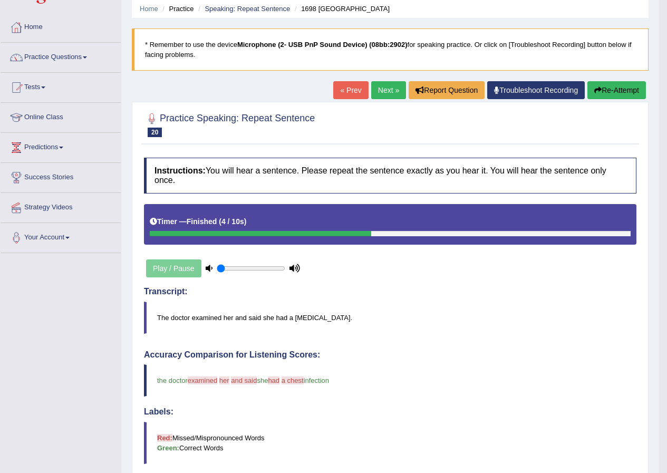
click at [379, 85] on link "Next »" at bounding box center [388, 90] width 35 height 18
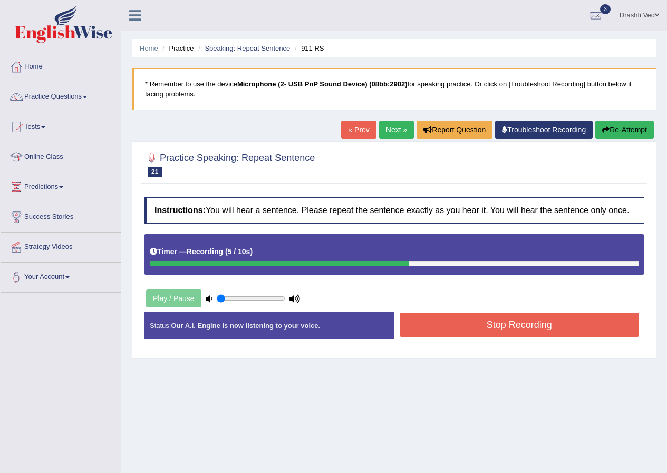
click at [496, 330] on button "Stop Recording" at bounding box center [520, 325] width 240 height 24
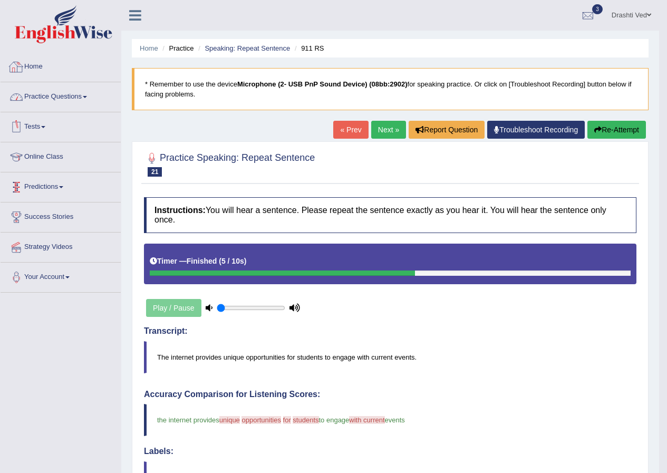
click at [52, 92] on link "Practice Questions" at bounding box center [61, 95] width 120 height 26
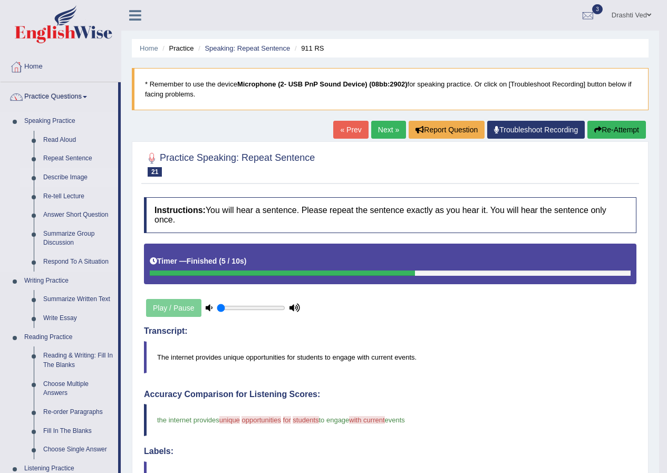
click at [64, 175] on link "Describe Image" at bounding box center [78, 177] width 80 height 19
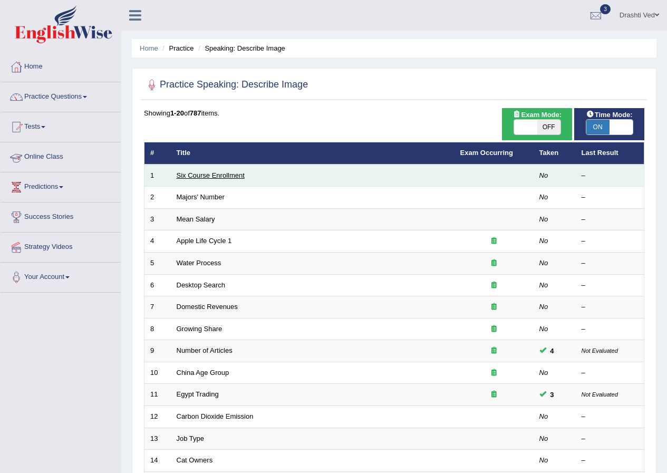
click at [203, 178] on link "Six Course Enrollment" at bounding box center [211, 175] width 68 height 8
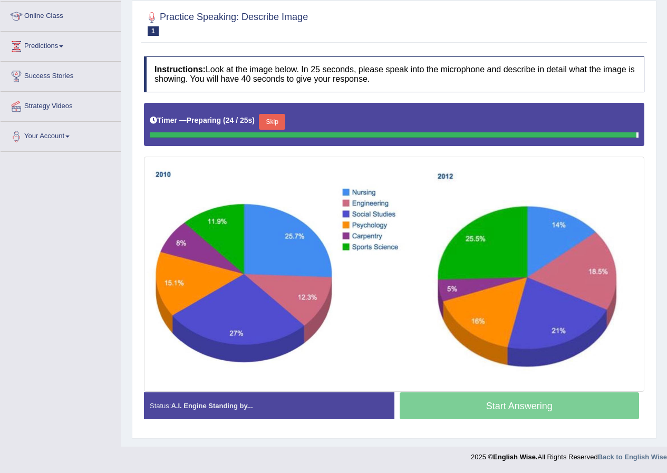
scroll to position [139, 0]
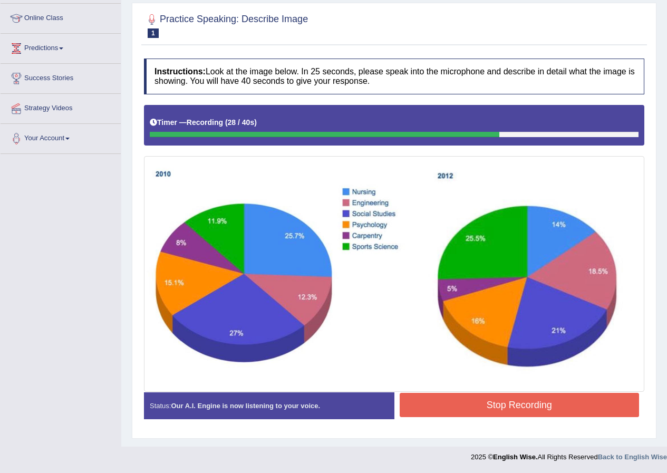
click at [499, 403] on button "Stop Recording" at bounding box center [520, 405] width 240 height 24
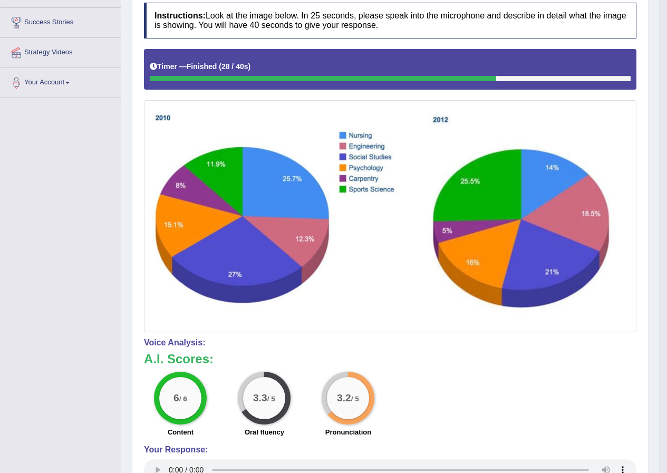
scroll to position [0, 0]
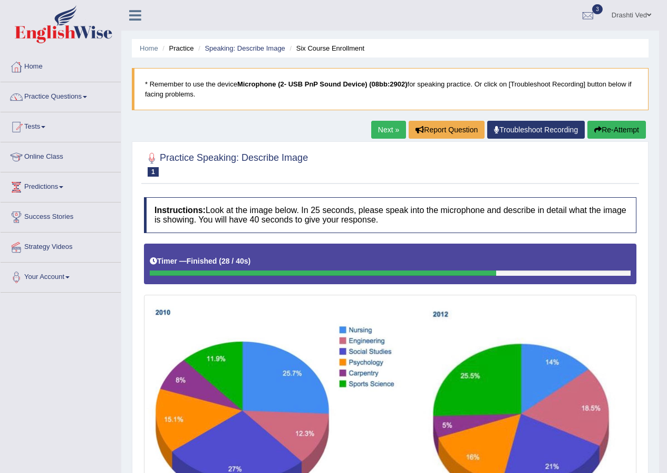
click at [383, 130] on link "Next »" at bounding box center [388, 130] width 35 height 18
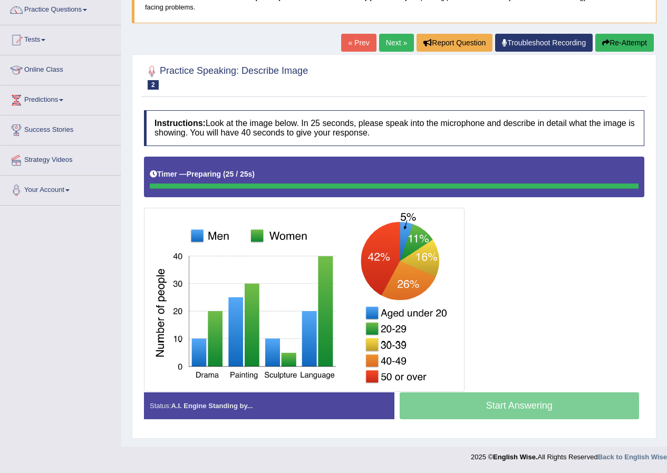
scroll to position [87, 0]
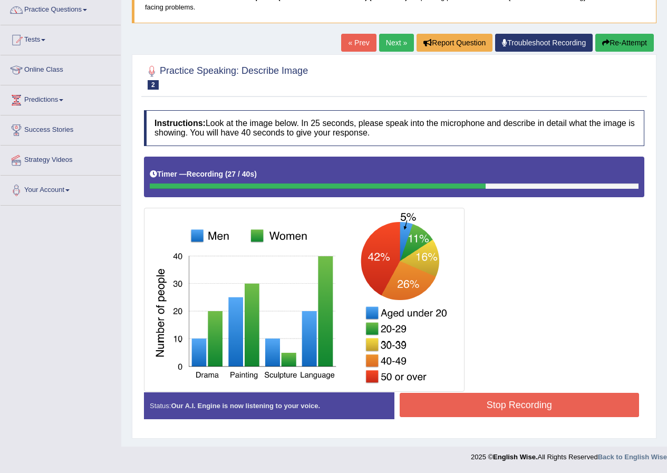
click at [520, 409] on button "Stop Recording" at bounding box center [520, 405] width 240 height 24
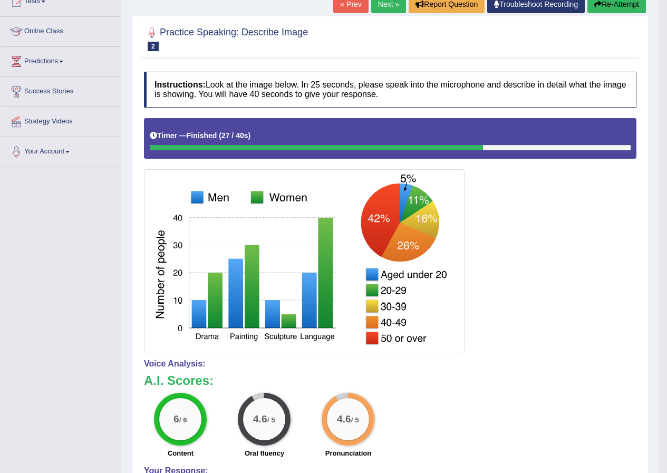
scroll to position [90, 0]
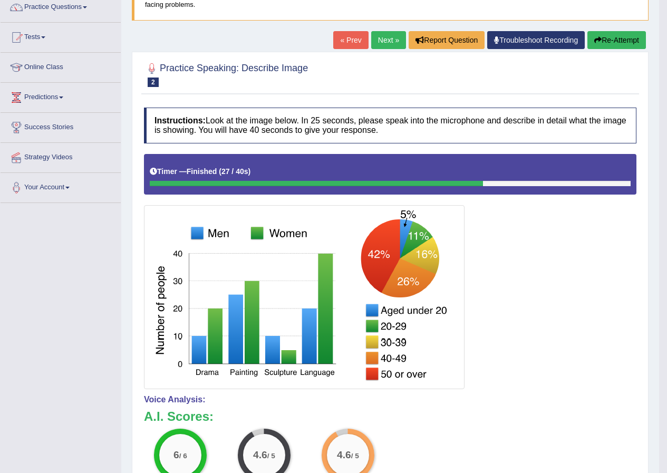
click at [390, 42] on link "Next »" at bounding box center [388, 40] width 35 height 18
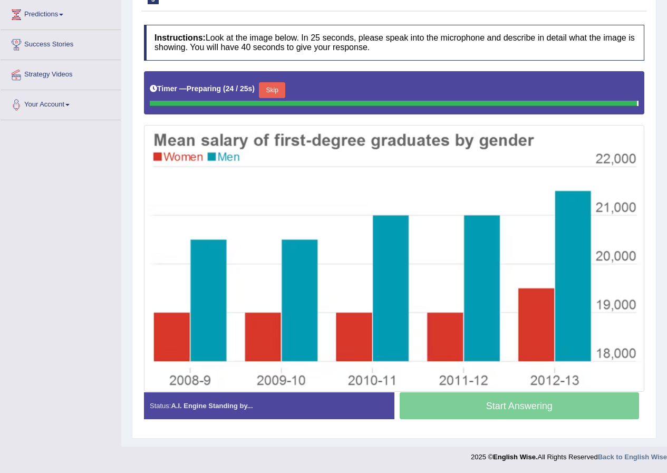
scroll to position [170, 0]
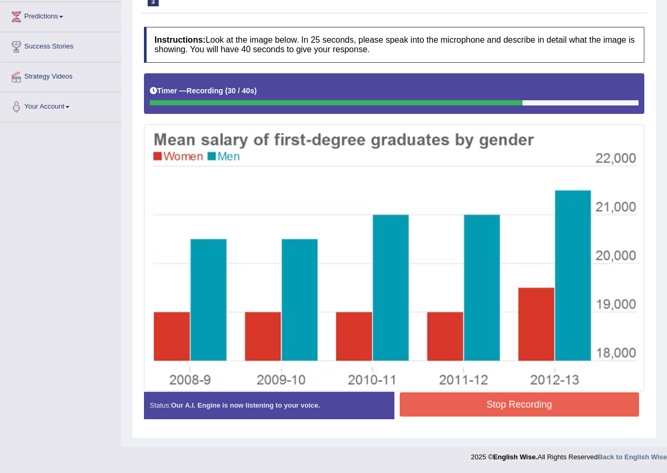
click at [578, 408] on button "Stop Recording" at bounding box center [520, 404] width 240 height 24
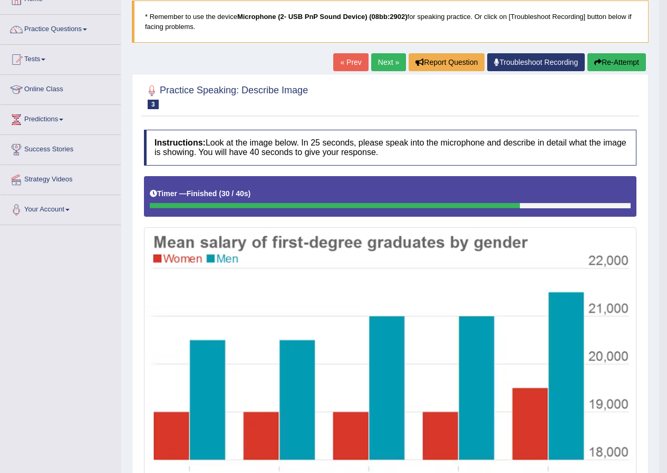
scroll to position [63, 0]
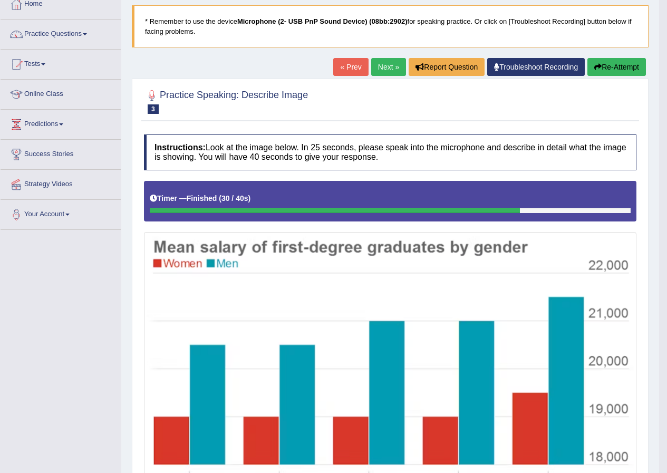
click at [386, 69] on link "Next »" at bounding box center [388, 67] width 35 height 18
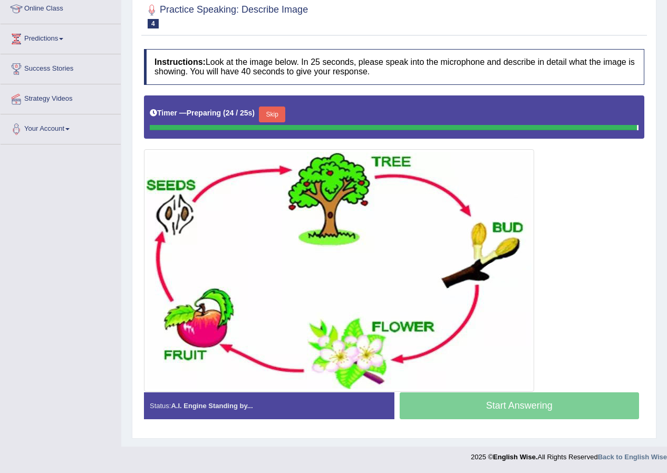
scroll to position [146, 0]
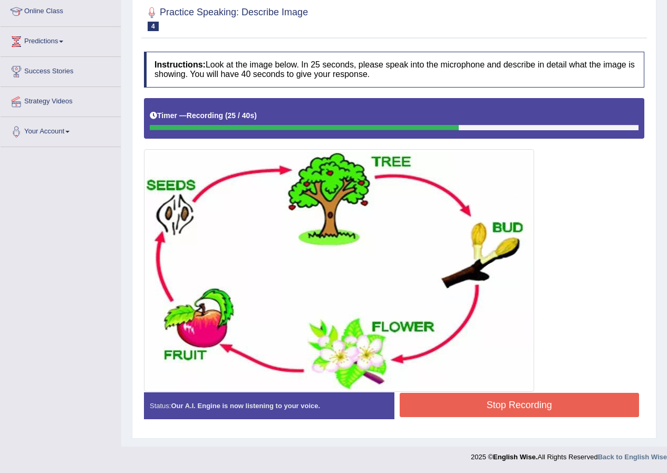
click at [583, 400] on button "Stop Recording" at bounding box center [520, 405] width 240 height 24
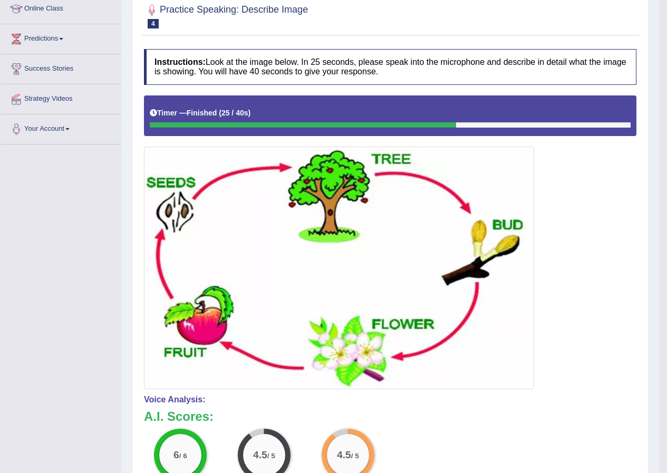
scroll to position [0, 0]
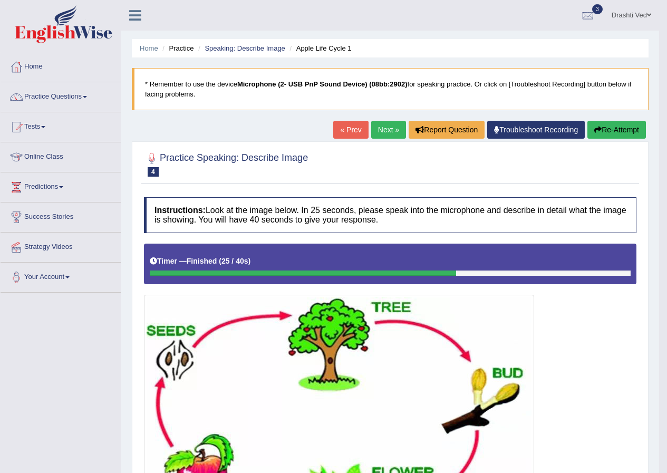
click at [382, 128] on link "Next »" at bounding box center [388, 130] width 35 height 18
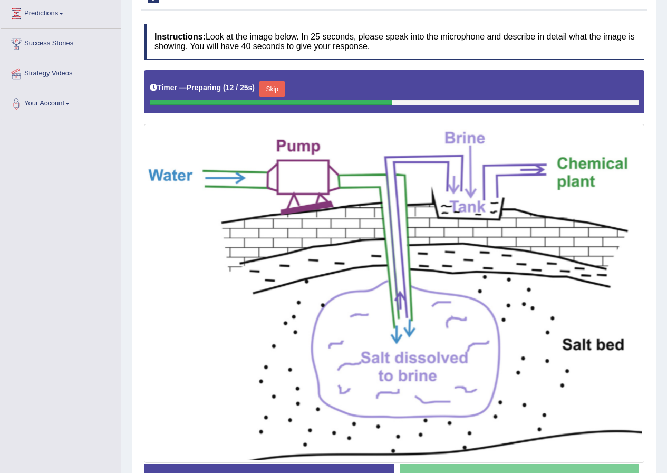
scroll to position [192, 0]
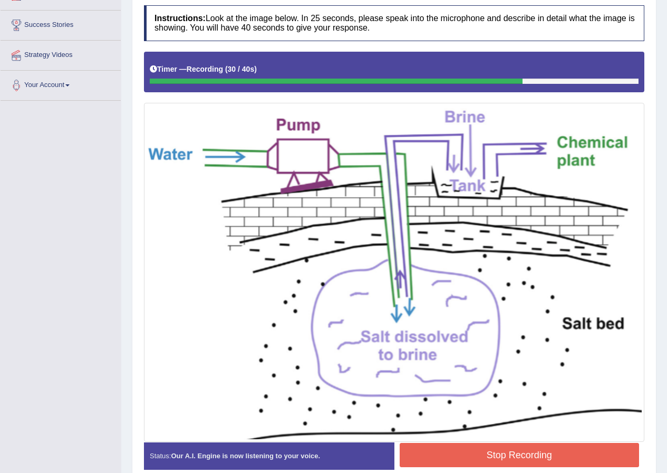
click at [469, 447] on button "Stop Recording" at bounding box center [520, 455] width 240 height 24
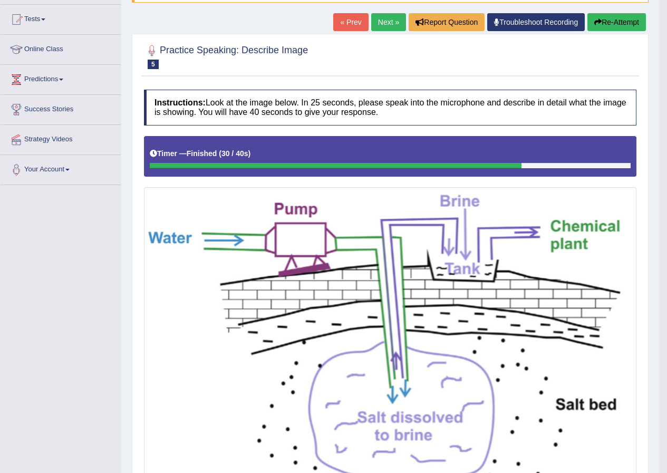
scroll to position [81, 0]
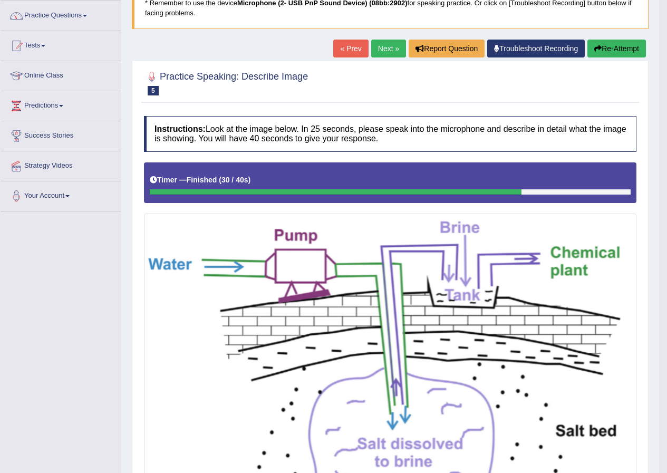
click at [387, 51] on link "Next »" at bounding box center [388, 49] width 35 height 18
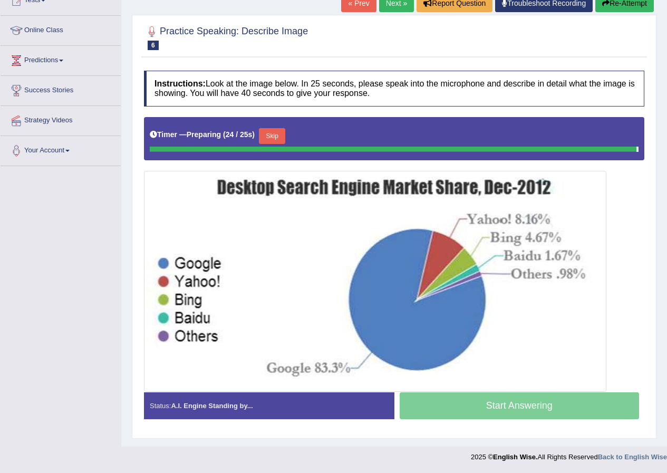
scroll to position [124, 0]
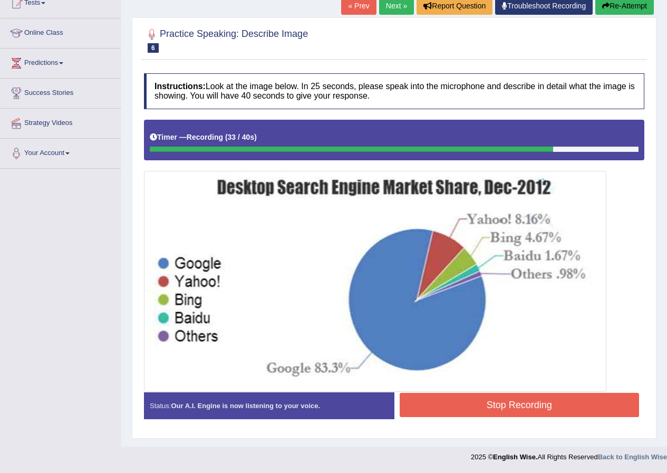
click at [521, 405] on button "Stop Recording" at bounding box center [520, 405] width 240 height 24
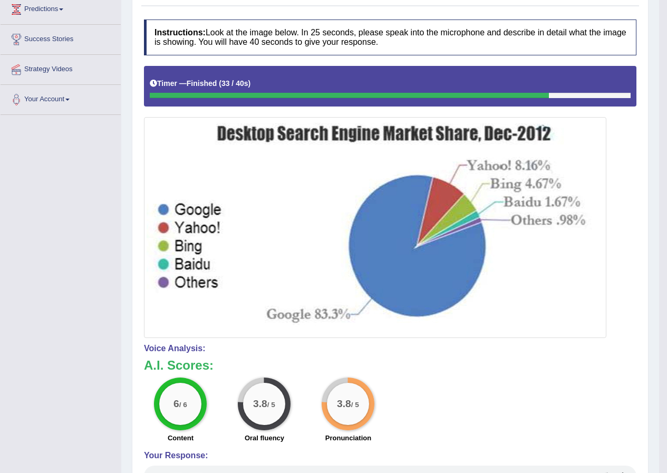
scroll to position [0, 0]
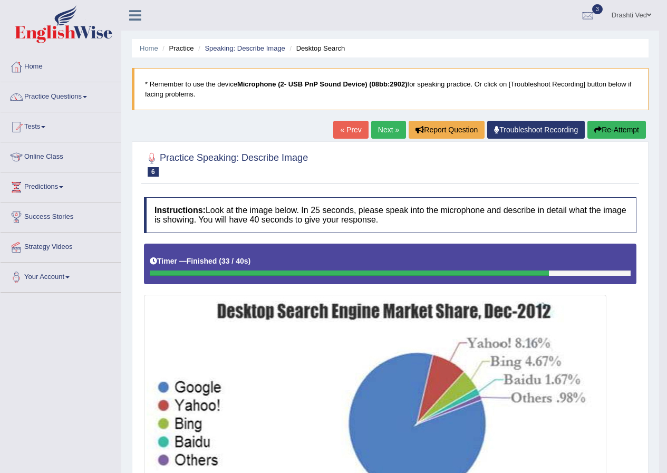
click at [390, 133] on link "Next »" at bounding box center [388, 130] width 35 height 18
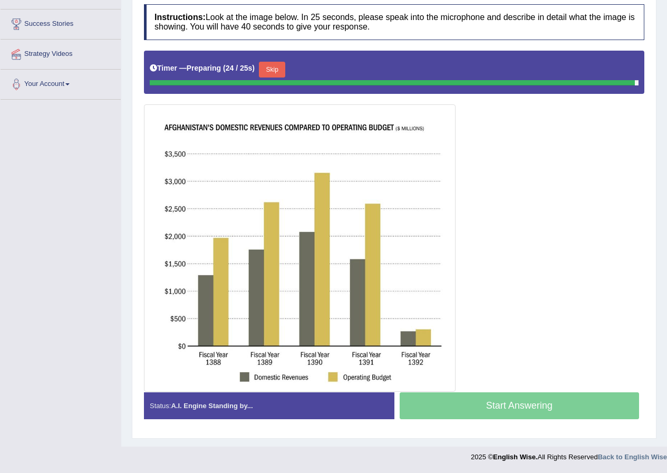
scroll to position [190, 0]
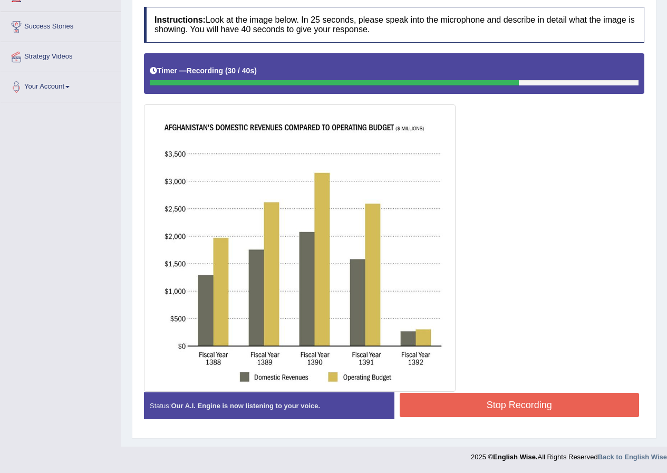
click at [534, 398] on button "Stop Recording" at bounding box center [520, 405] width 240 height 24
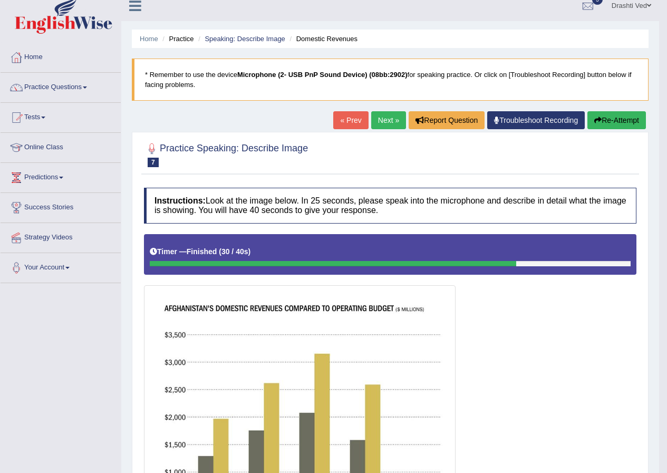
scroll to position [0, 0]
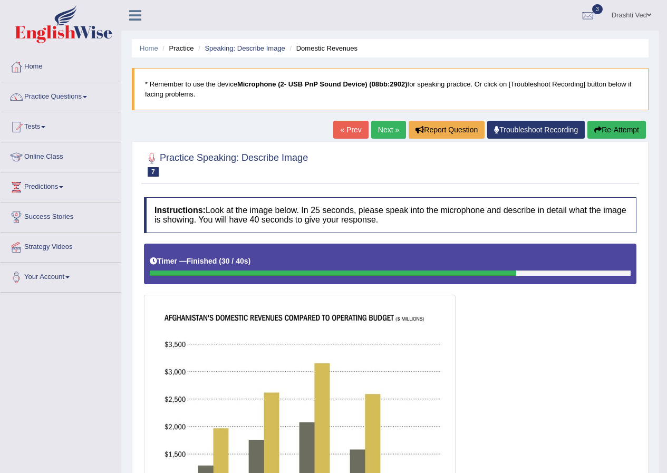
click at [378, 130] on link "Next »" at bounding box center [388, 130] width 35 height 18
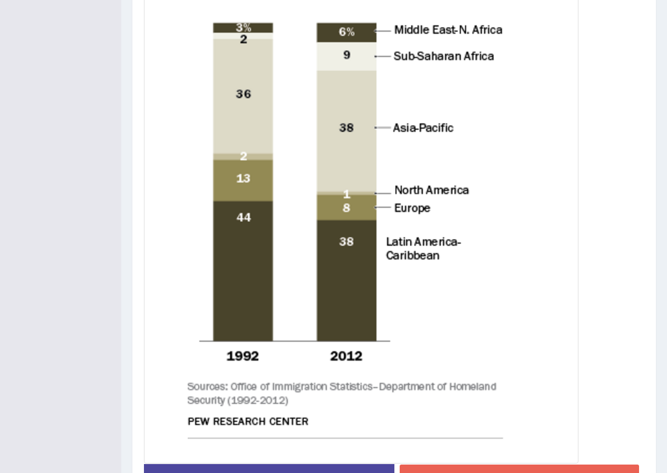
scroll to position [412, 0]
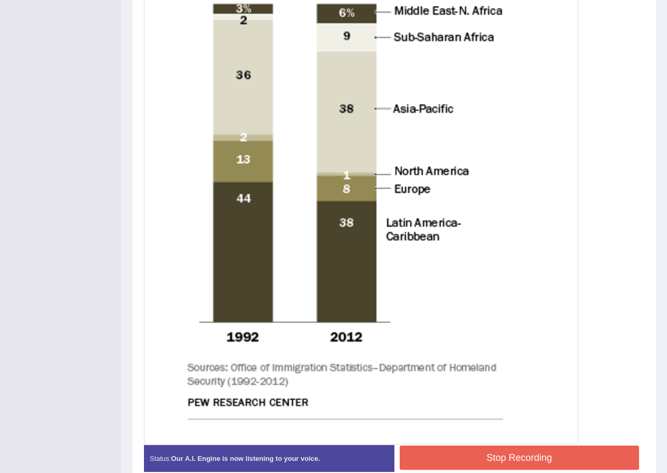
click at [534, 447] on button "Stop Recording" at bounding box center [520, 458] width 240 height 24
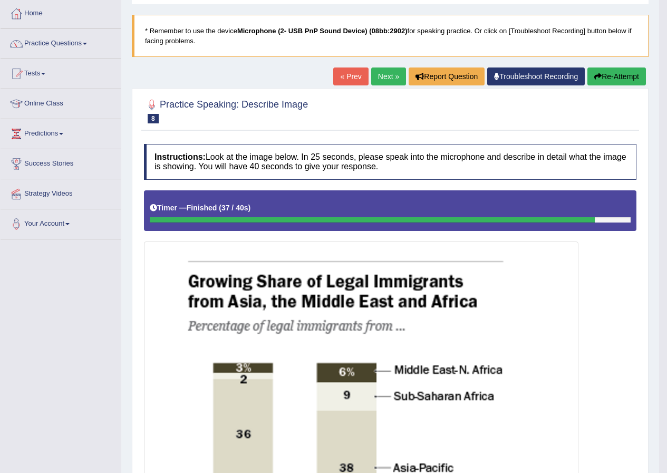
scroll to position [0, 0]
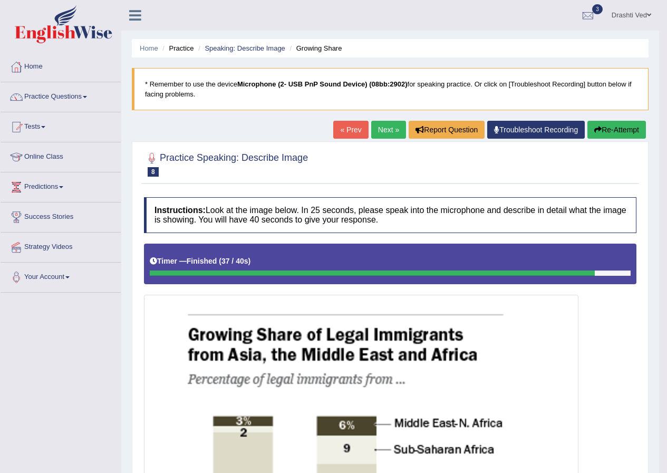
click at [377, 127] on link "Next »" at bounding box center [388, 130] width 35 height 18
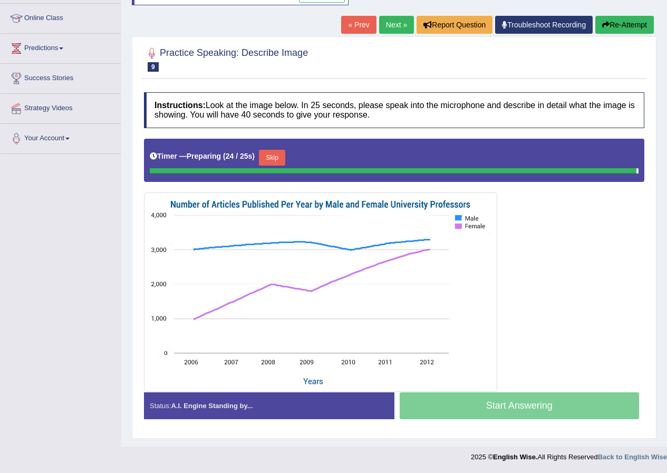
scroll to position [108, 0]
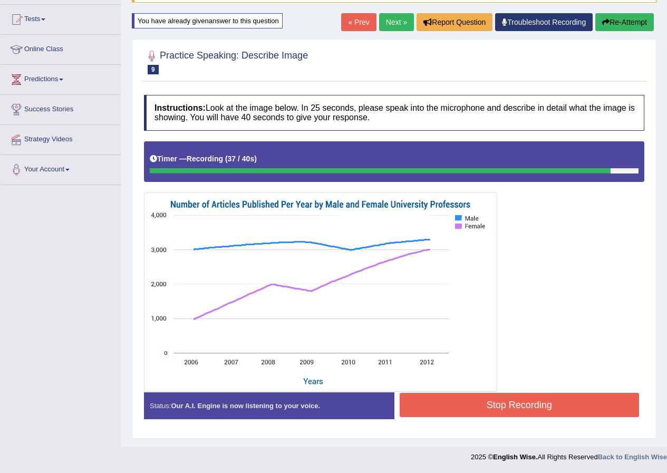
click at [521, 408] on button "Stop Recording" at bounding box center [520, 405] width 240 height 24
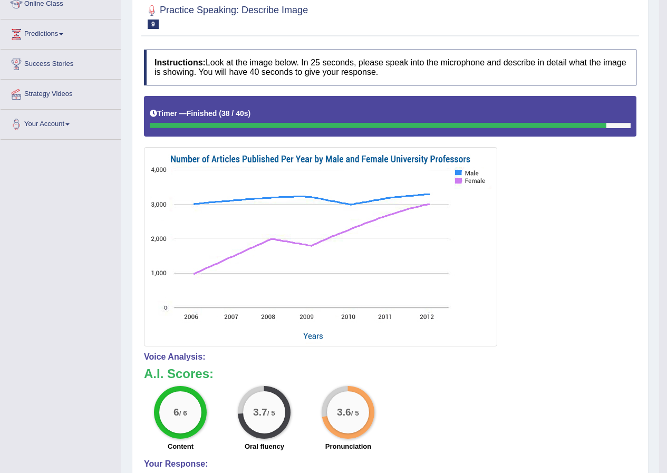
scroll to position [0, 0]
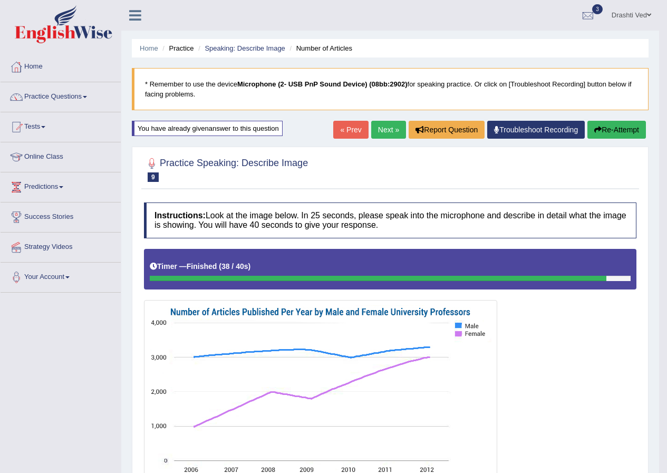
click at [377, 125] on link "Next »" at bounding box center [388, 130] width 35 height 18
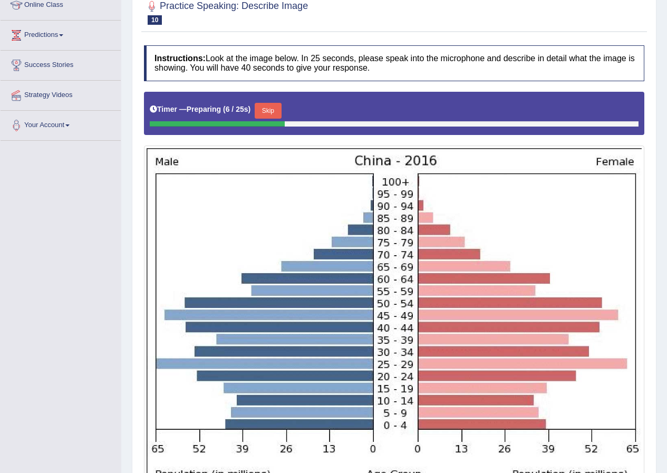
scroll to position [205, 0]
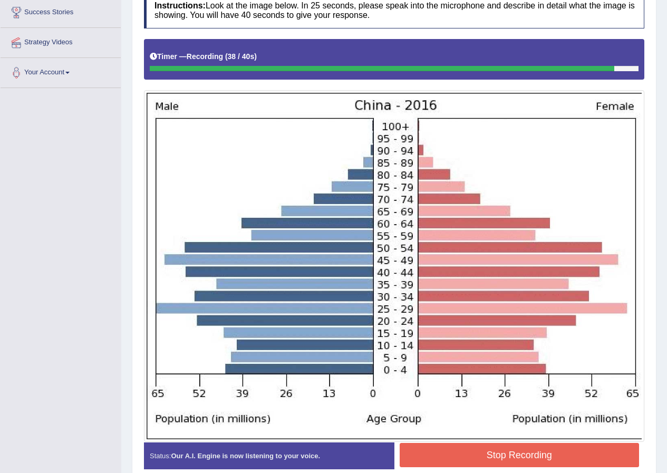
click at [527, 452] on button "Stop Recording" at bounding box center [520, 455] width 240 height 24
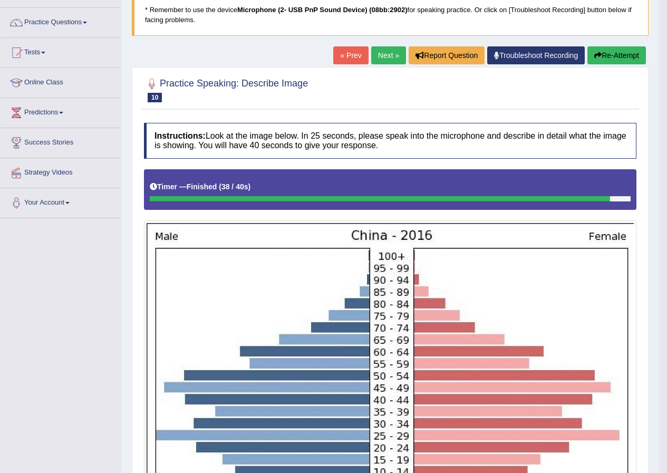
scroll to position [0, 0]
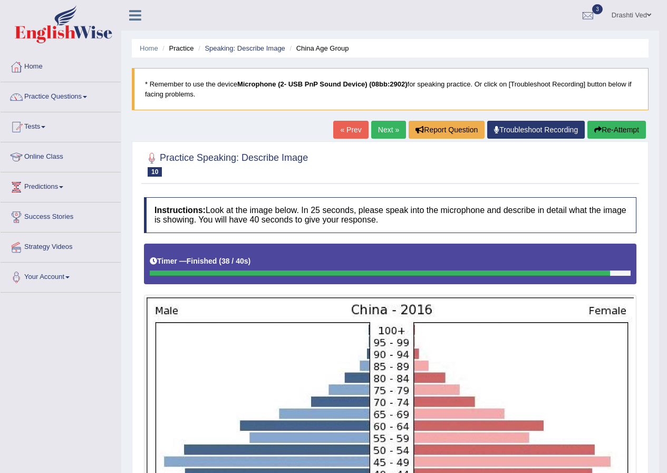
click at [390, 130] on link "Next »" at bounding box center [388, 130] width 35 height 18
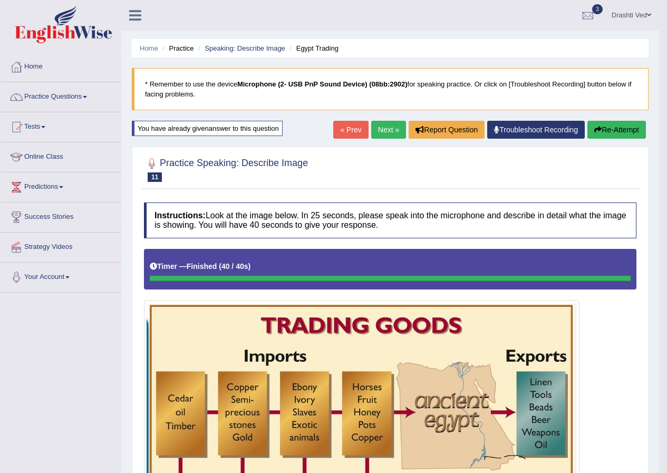
click at [386, 131] on link "Next »" at bounding box center [388, 130] width 35 height 18
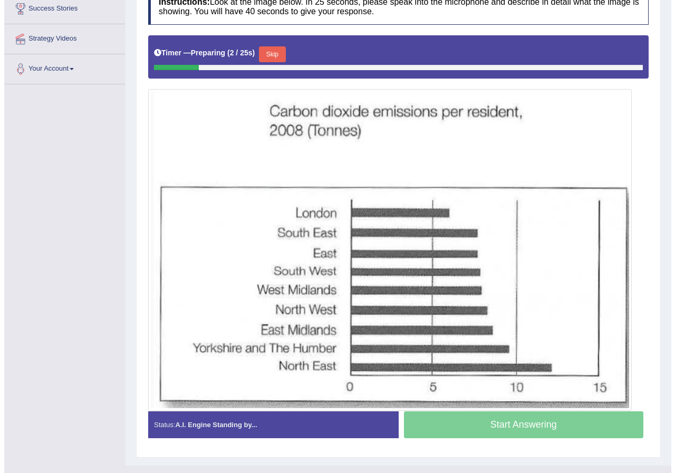
scroll to position [211, 0]
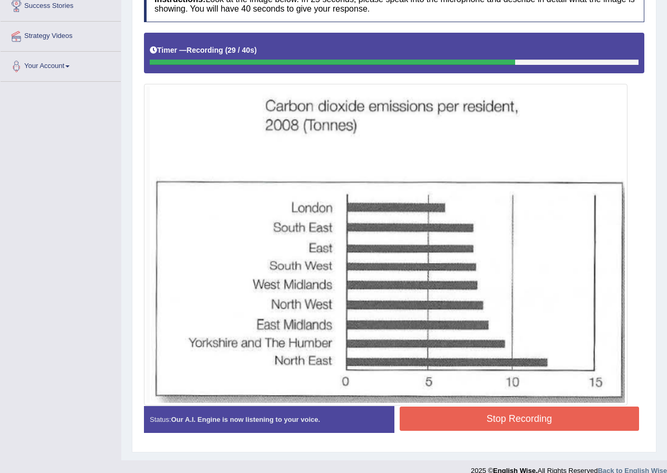
click at [486, 418] on button "Stop Recording" at bounding box center [520, 419] width 240 height 24
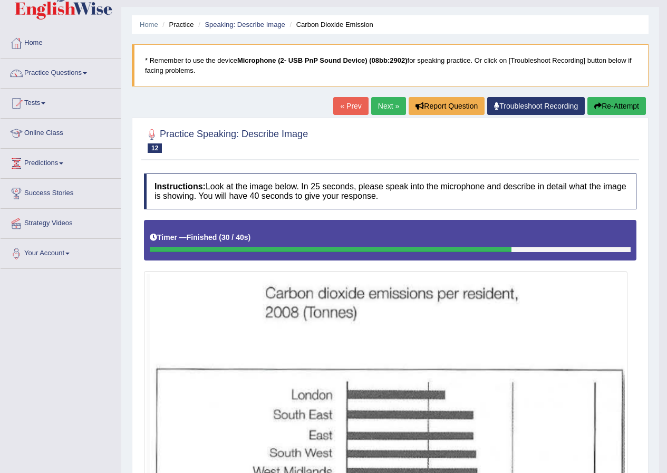
scroll to position [16, 0]
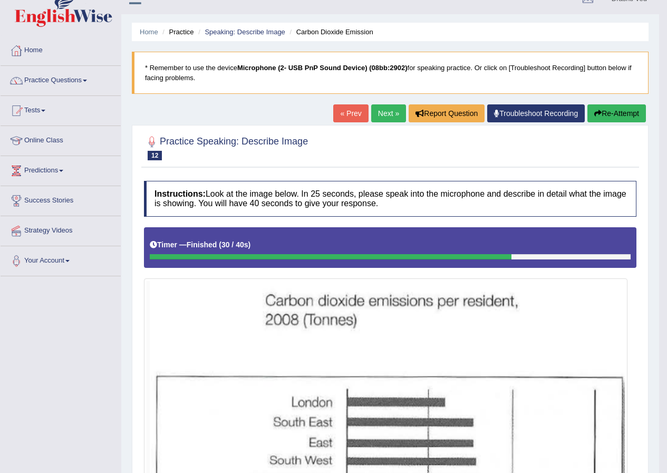
click at [379, 112] on link "Next »" at bounding box center [388, 113] width 35 height 18
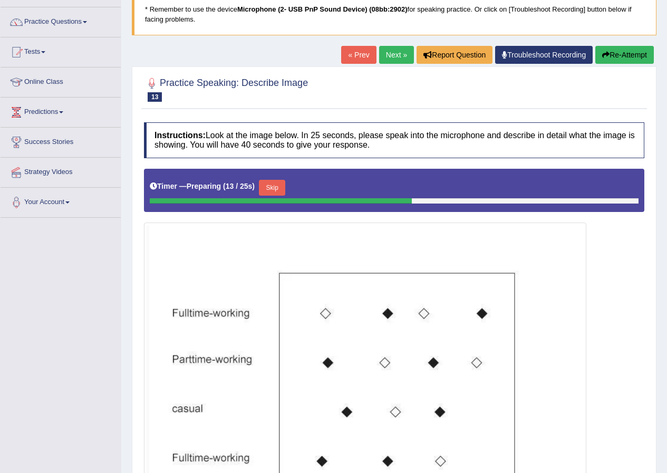
scroll to position [189, 0]
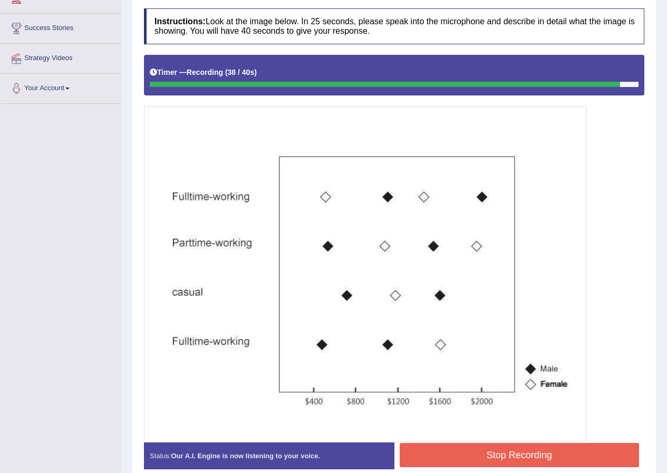
click at [473, 450] on button "Stop Recording" at bounding box center [520, 455] width 240 height 24
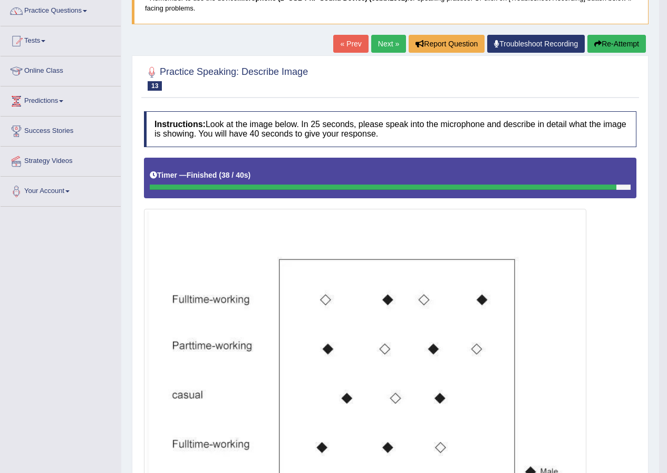
scroll to position [0, 0]
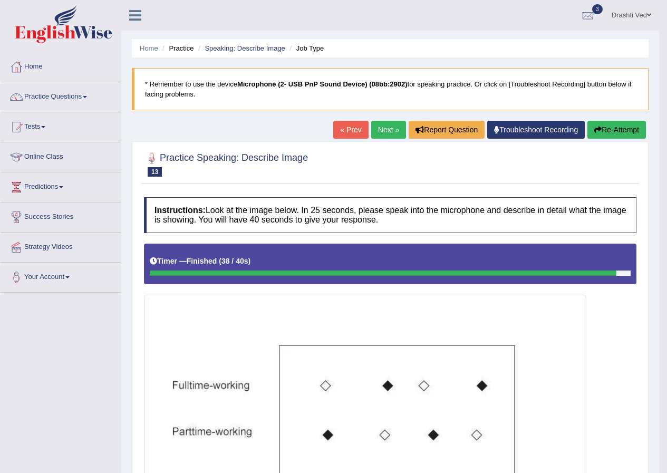
click at [382, 133] on link "Next »" at bounding box center [388, 130] width 35 height 18
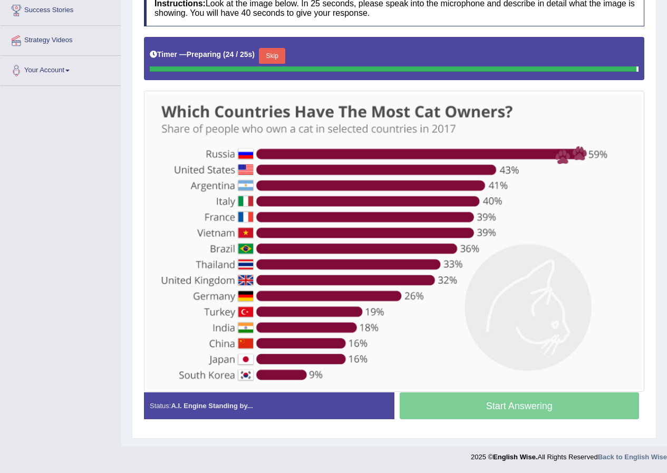
scroll to position [205, 0]
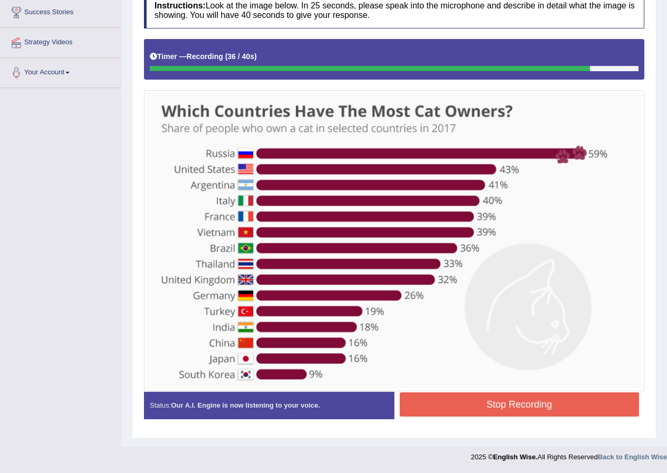
click at [497, 407] on button "Stop Recording" at bounding box center [520, 404] width 240 height 24
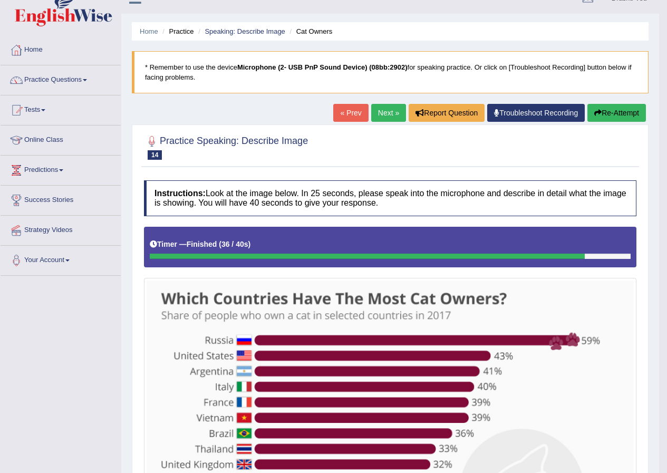
scroll to position [0, 0]
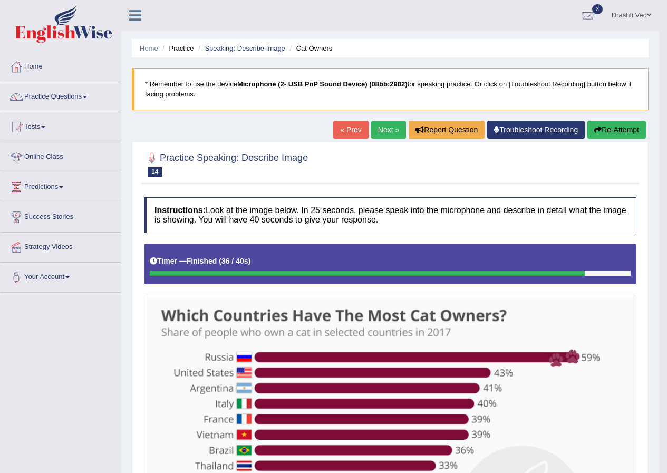
click at [389, 131] on link "Next »" at bounding box center [388, 130] width 35 height 18
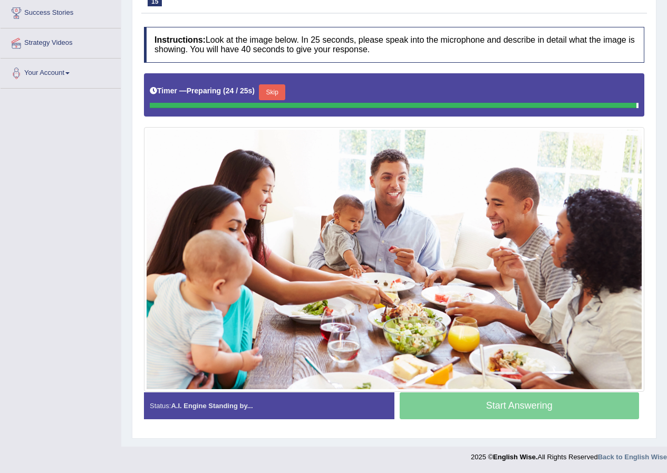
scroll to position [174, 0]
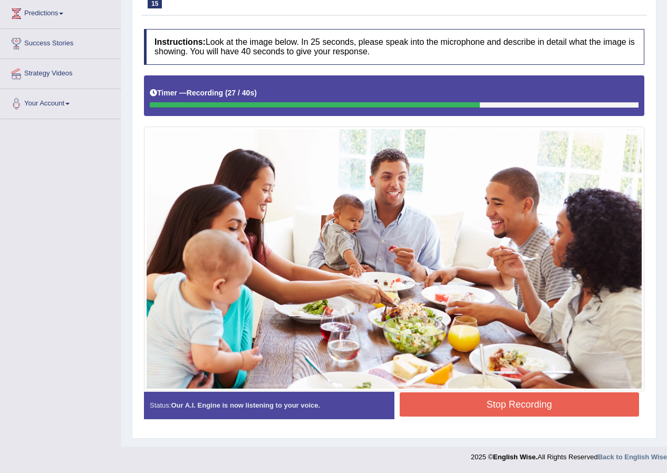
click at [532, 406] on button "Stop Recording" at bounding box center [520, 404] width 240 height 24
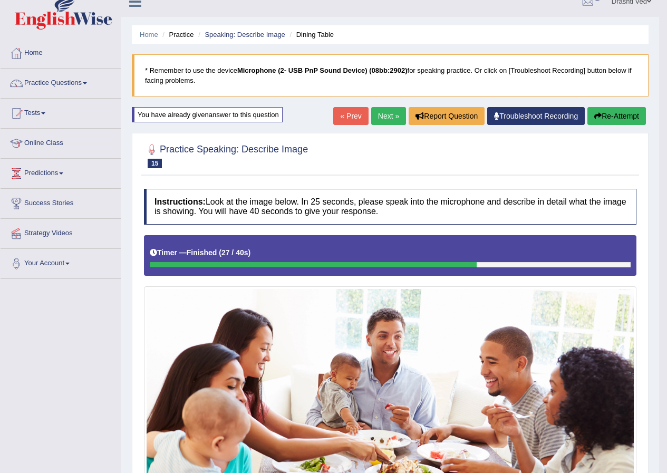
scroll to position [0, 0]
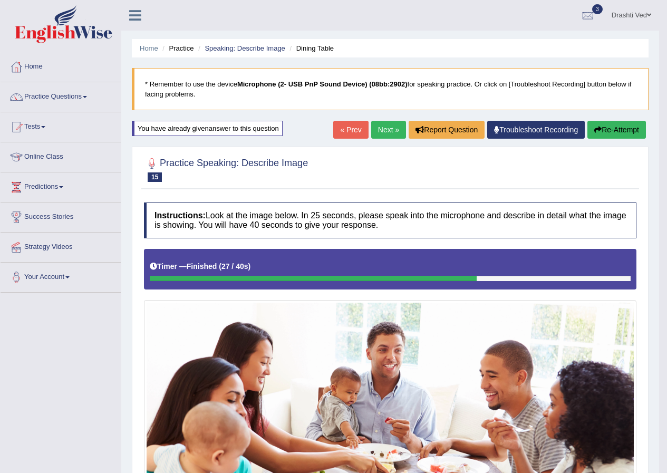
click at [376, 124] on link "Next »" at bounding box center [388, 130] width 35 height 18
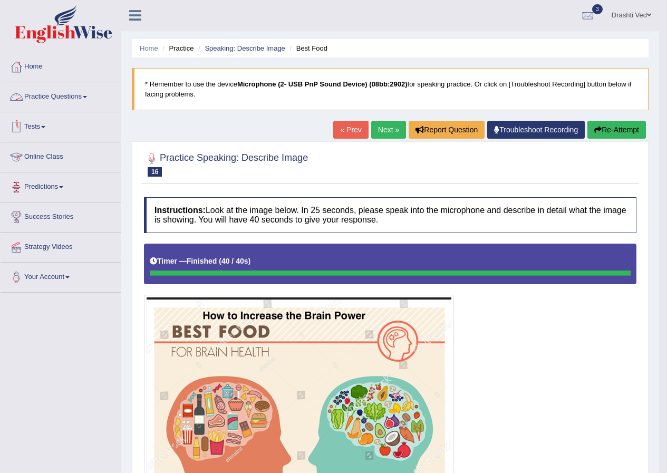
click at [83, 88] on link "Practice Questions" at bounding box center [61, 95] width 120 height 26
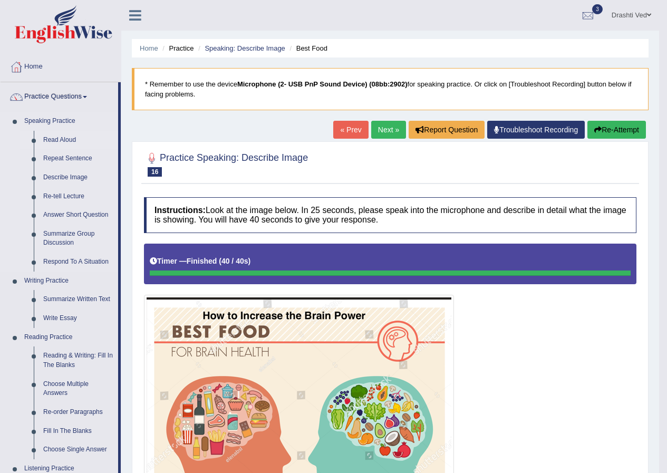
click at [71, 139] on link "Read Aloud" at bounding box center [78, 140] width 80 height 19
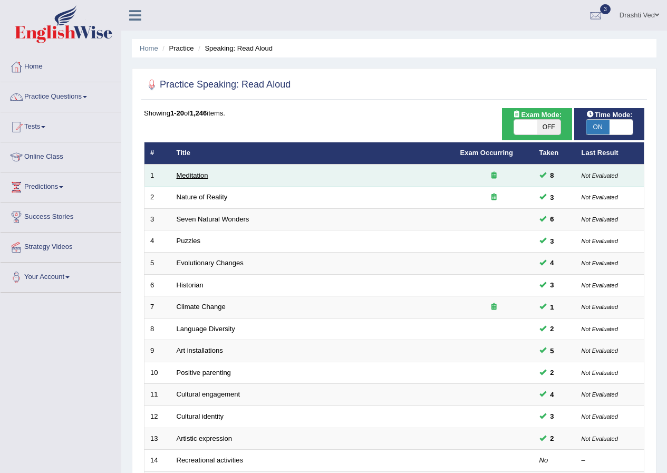
click at [178, 172] on link "Meditation" at bounding box center [193, 175] width 32 height 8
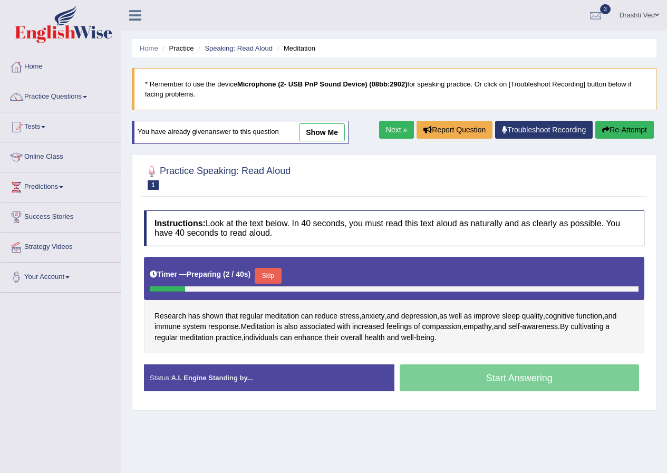
click at [331, 139] on link "show me" at bounding box center [322, 132] width 46 height 18
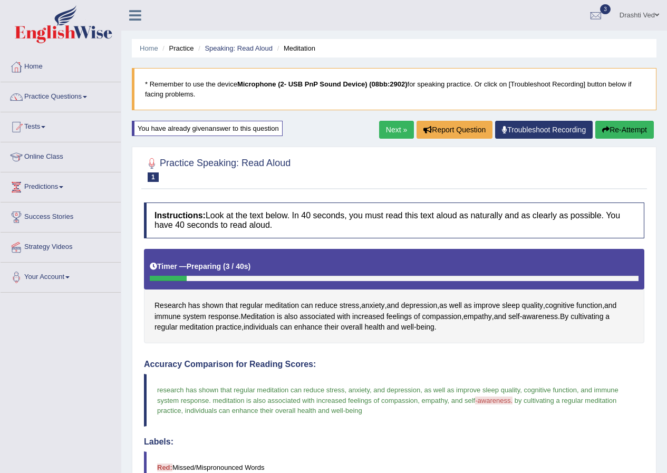
click link "Next »"
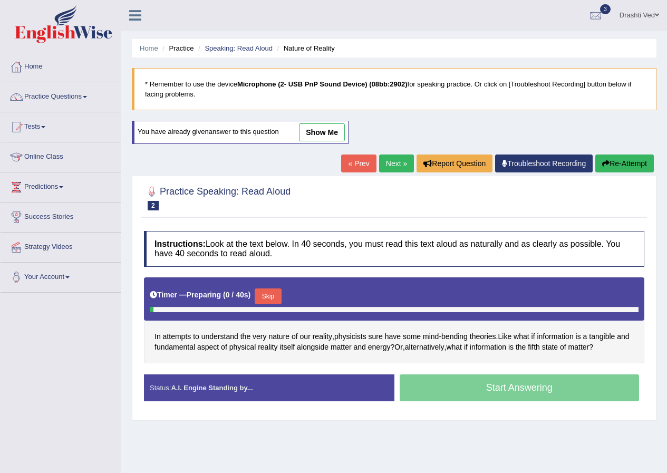
click at [320, 127] on link "show me" at bounding box center [322, 132] width 46 height 18
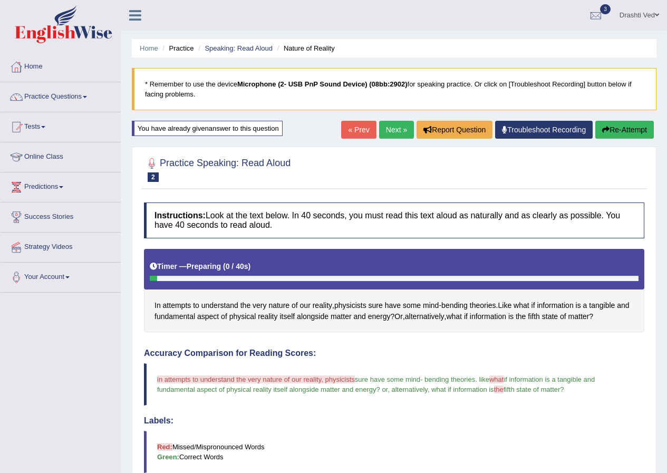
click at [379, 136] on link "Next »" at bounding box center [396, 130] width 35 height 18
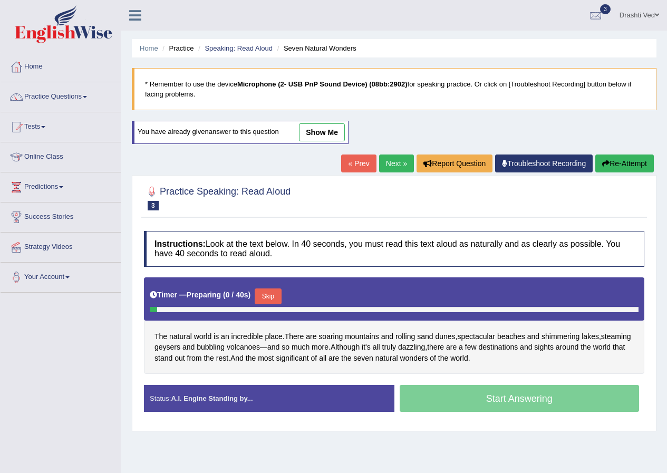
drag, startPoint x: 312, startPoint y: 132, endPoint x: 239, endPoint y: 286, distance: 170.1
click at [311, 132] on link "show me" at bounding box center [322, 132] width 46 height 18
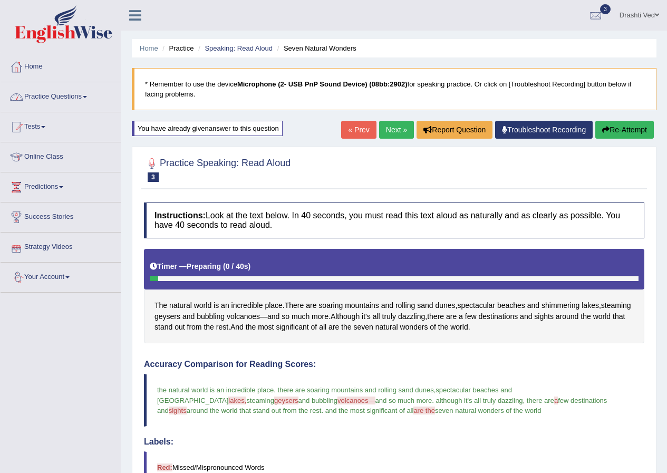
click at [24, 100] on link "Practice Questions" at bounding box center [61, 95] width 120 height 26
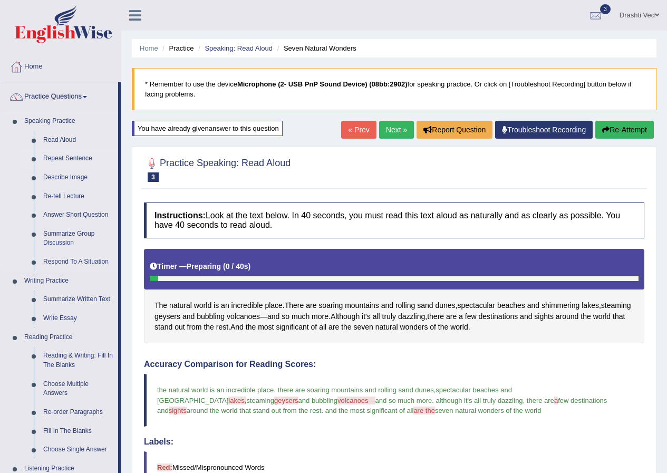
click at [35, 164] on li "Repeat Sentence" at bounding box center [69, 158] width 99 height 19
click at [57, 155] on link "Repeat Sentence" at bounding box center [78, 158] width 80 height 19
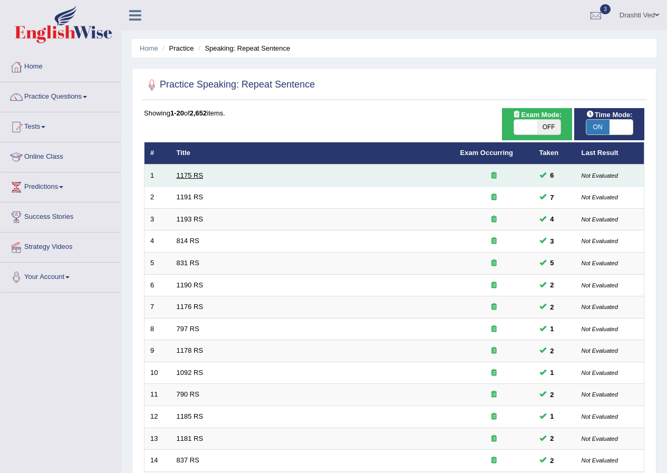
click at [189, 172] on link "1175 RS" at bounding box center [190, 175] width 27 height 8
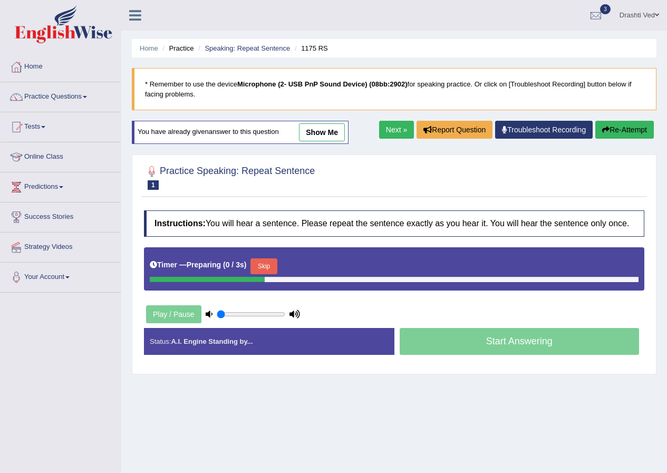
click at [329, 133] on link "show me" at bounding box center [322, 132] width 46 height 18
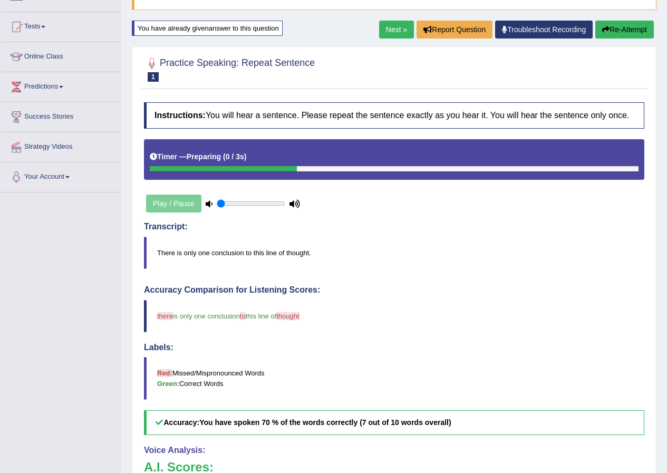
scroll to position [35, 0]
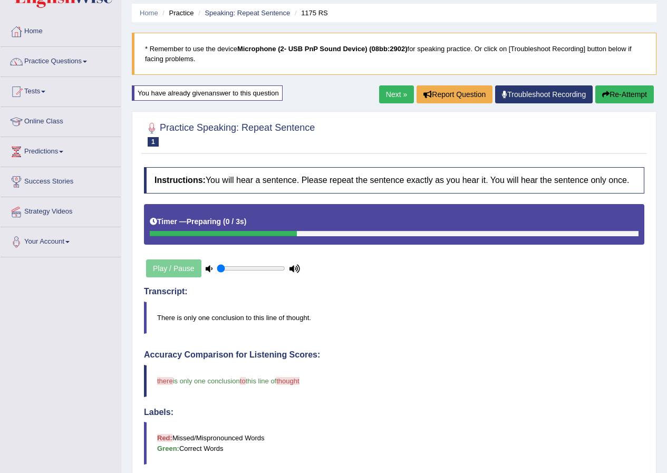
click at [383, 99] on link "Next »" at bounding box center [396, 94] width 35 height 18
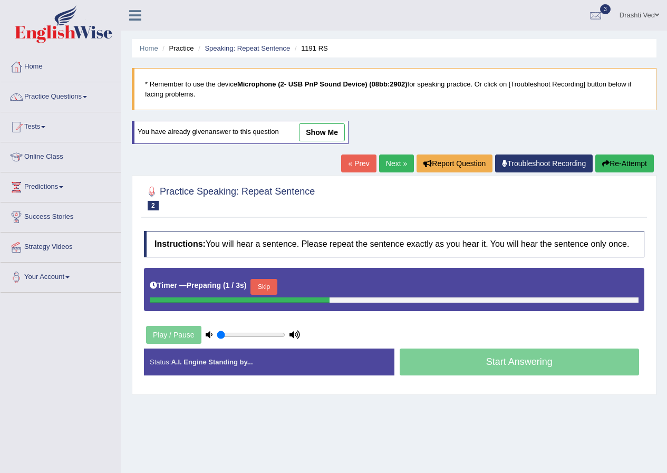
click at [310, 128] on link "show me" at bounding box center [322, 132] width 46 height 18
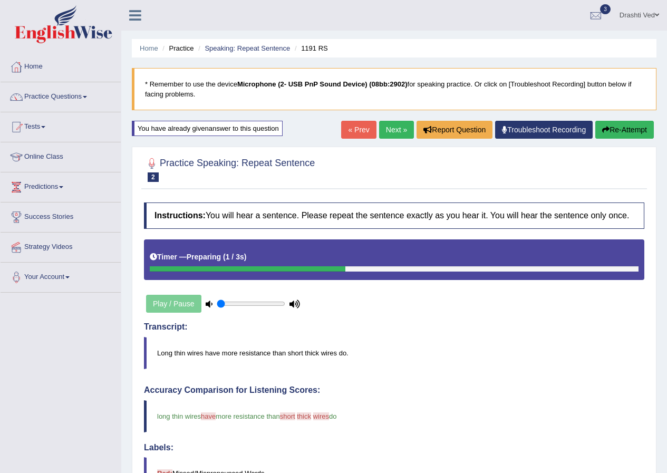
click at [389, 136] on link "Next »" at bounding box center [396, 130] width 35 height 18
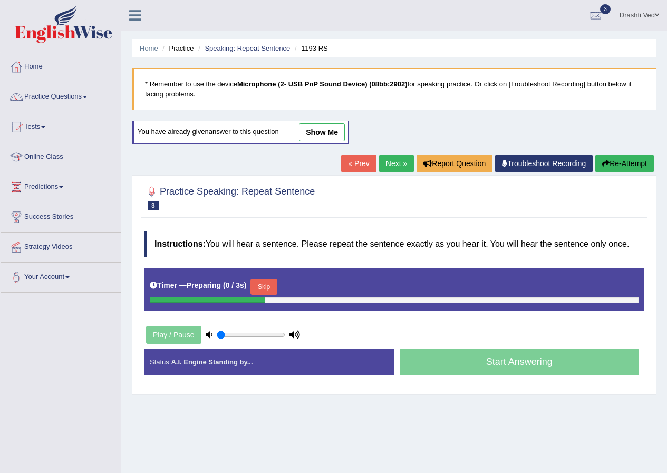
click at [325, 132] on link "show me" at bounding box center [322, 132] width 46 height 18
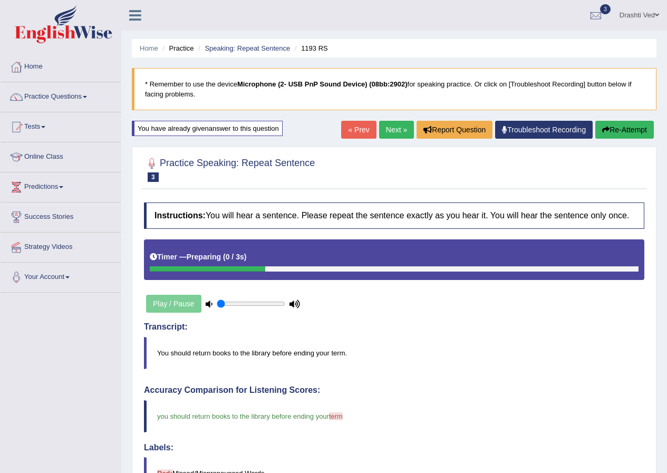
click at [391, 135] on link "Next »" at bounding box center [396, 130] width 35 height 18
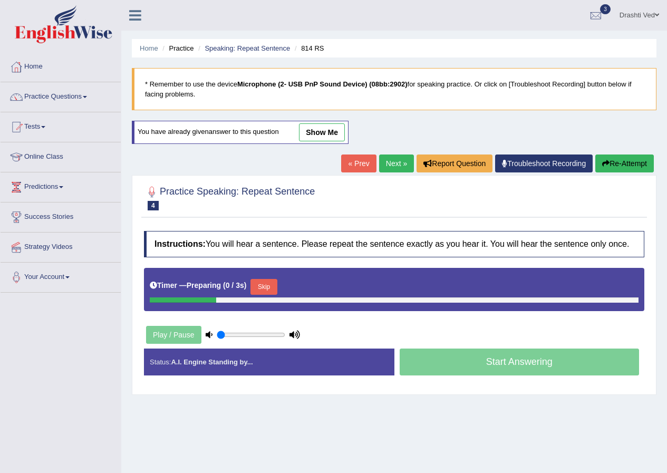
click at [309, 131] on link "show me" at bounding box center [322, 132] width 46 height 18
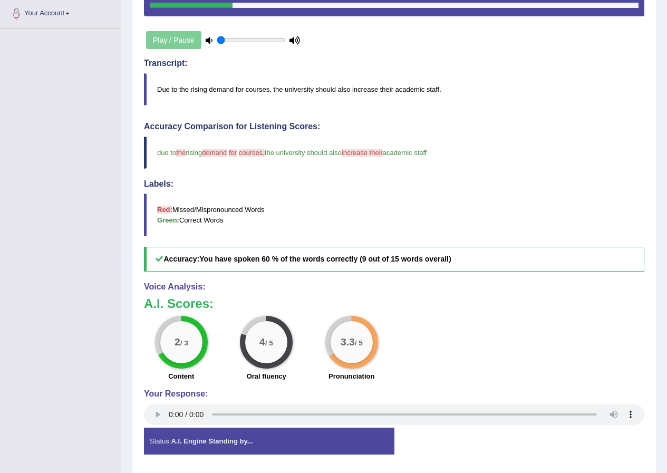
scroll to position [53, 0]
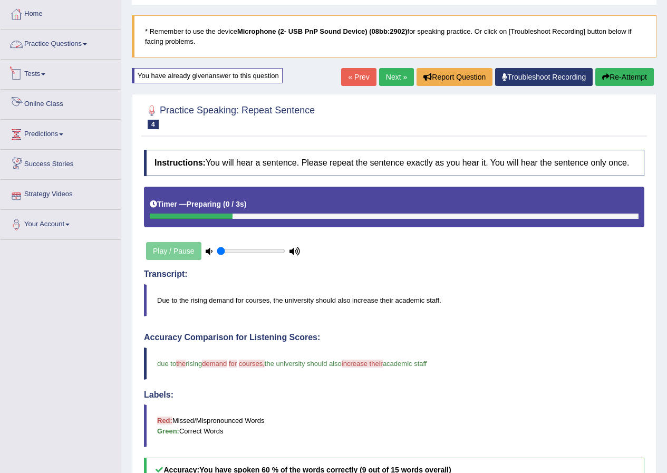
click at [68, 41] on link "Practice Questions" at bounding box center [61, 43] width 120 height 26
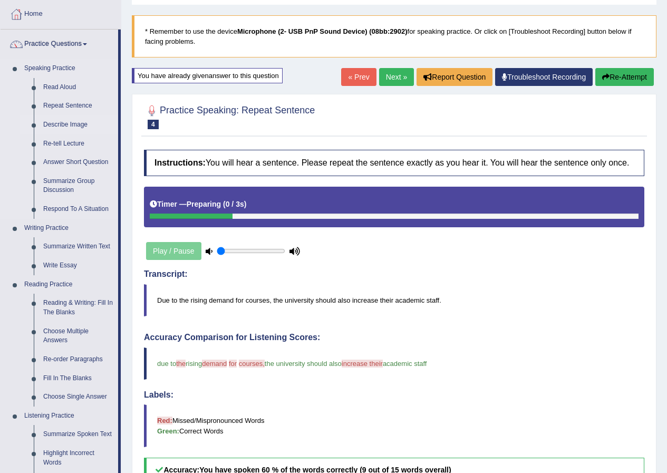
click at [62, 128] on link "Describe Image" at bounding box center [78, 124] width 80 height 19
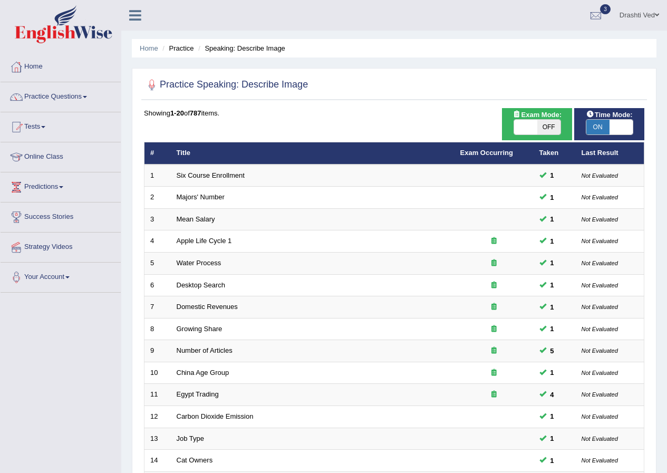
click at [233, 176] on link "Six Course Enrollment" at bounding box center [211, 175] width 68 height 8
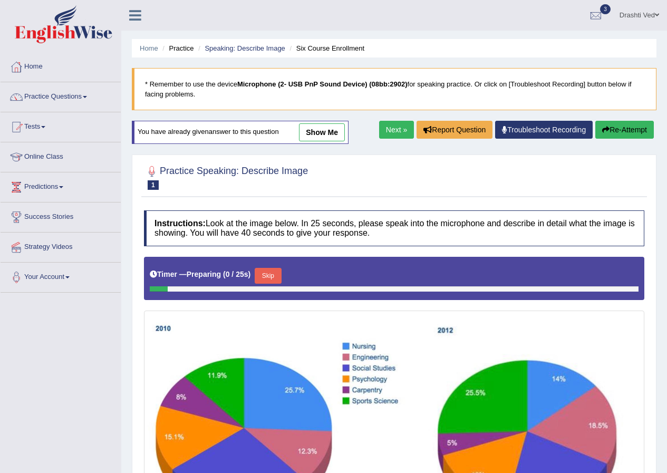
click at [325, 132] on link "show me" at bounding box center [322, 132] width 46 height 18
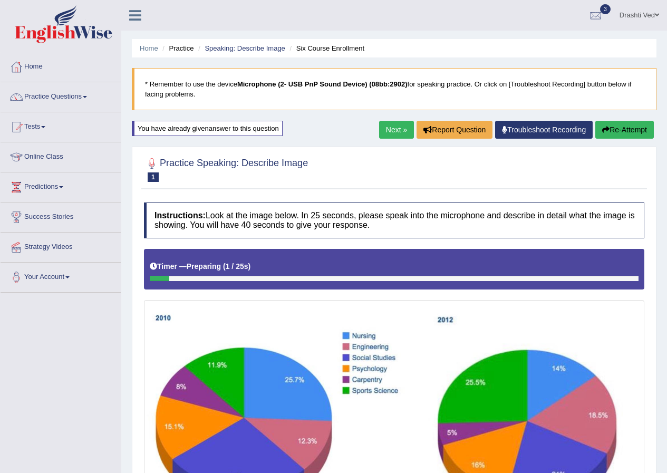
click at [401, 129] on link "Next »" at bounding box center [396, 130] width 35 height 18
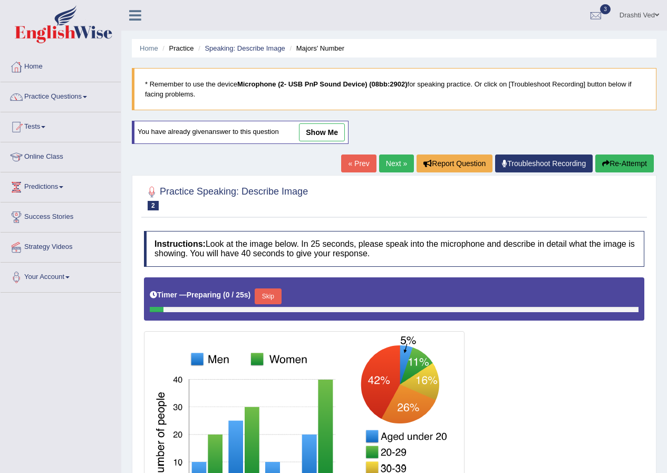
click at [312, 131] on link "show me" at bounding box center [322, 132] width 46 height 18
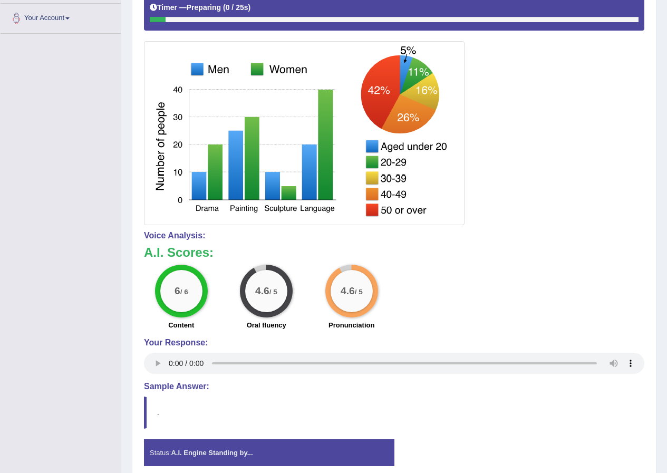
scroll to position [200, 0]
